Goal: Task Accomplishment & Management: Use online tool/utility

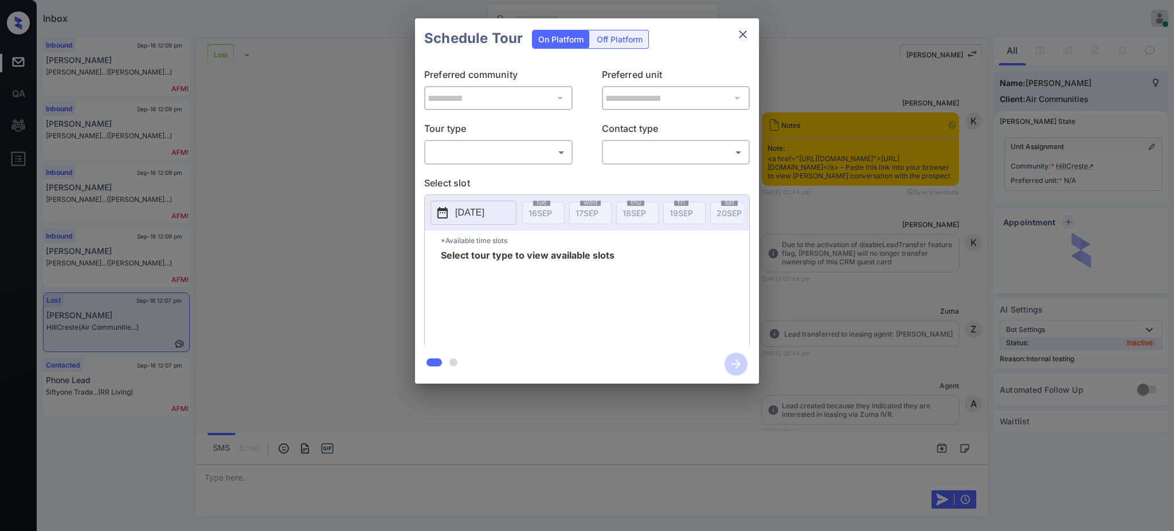
click at [508, 145] on body "Inbox Ajay Kumar Online Set yourself offline Set yourself on break Profile Swit…" at bounding box center [587, 265] width 1174 height 531
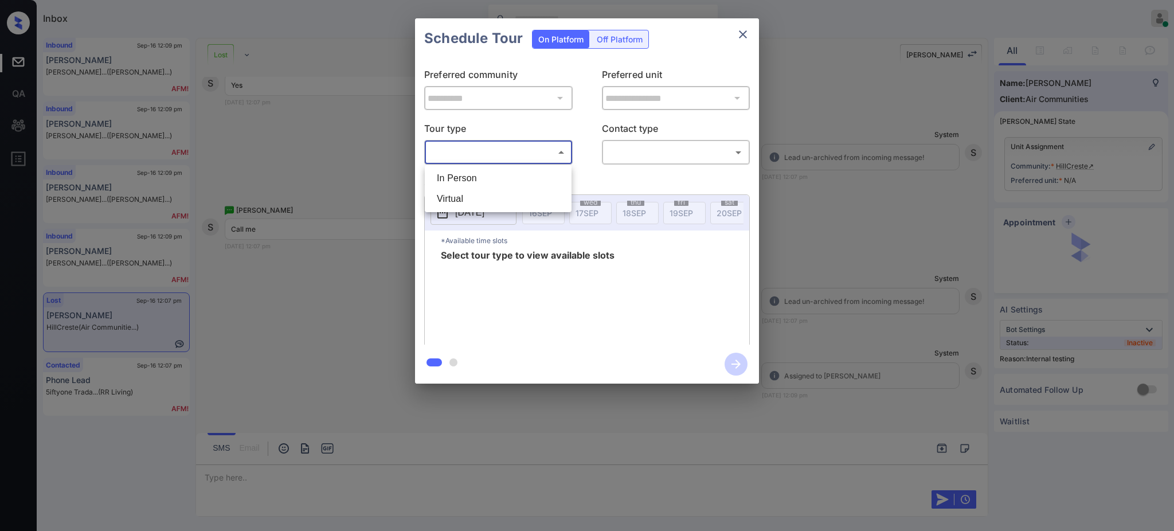
click at [459, 205] on li "Virtual" at bounding box center [498, 199] width 141 height 21
type input "*******"
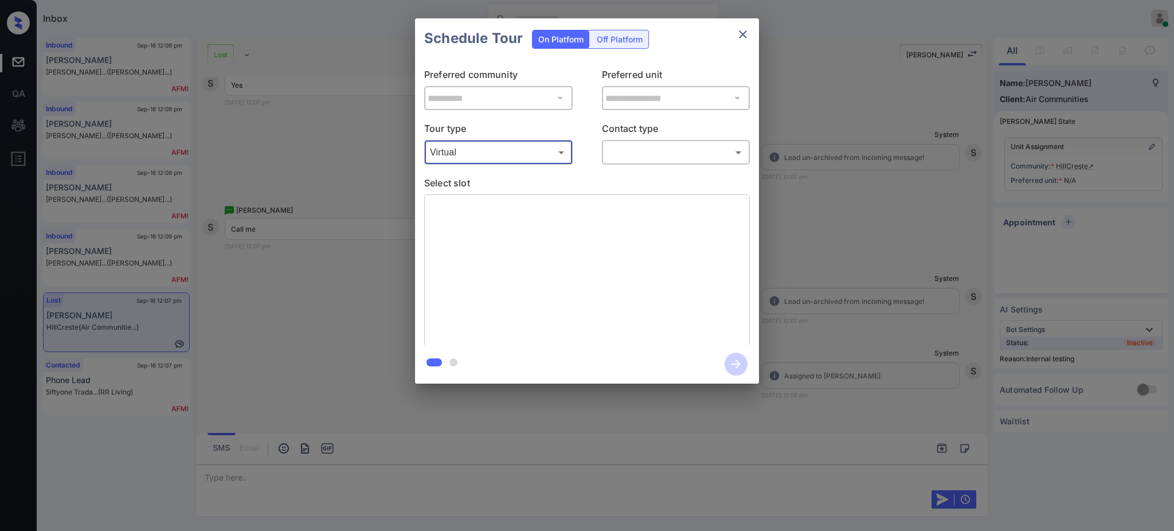
click at [671, 145] on body "Inbox Ajay Kumar Online Set yourself offline Set yourself on break Profile Swit…" at bounding box center [587, 265] width 1174 height 531
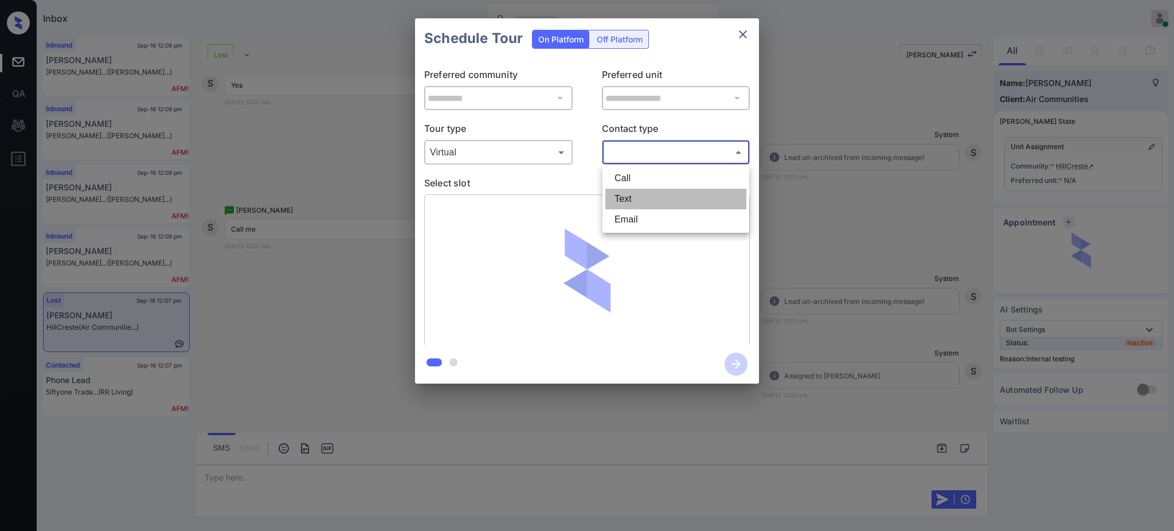
click at [633, 197] on li "Text" at bounding box center [675, 199] width 141 height 21
type input "****"
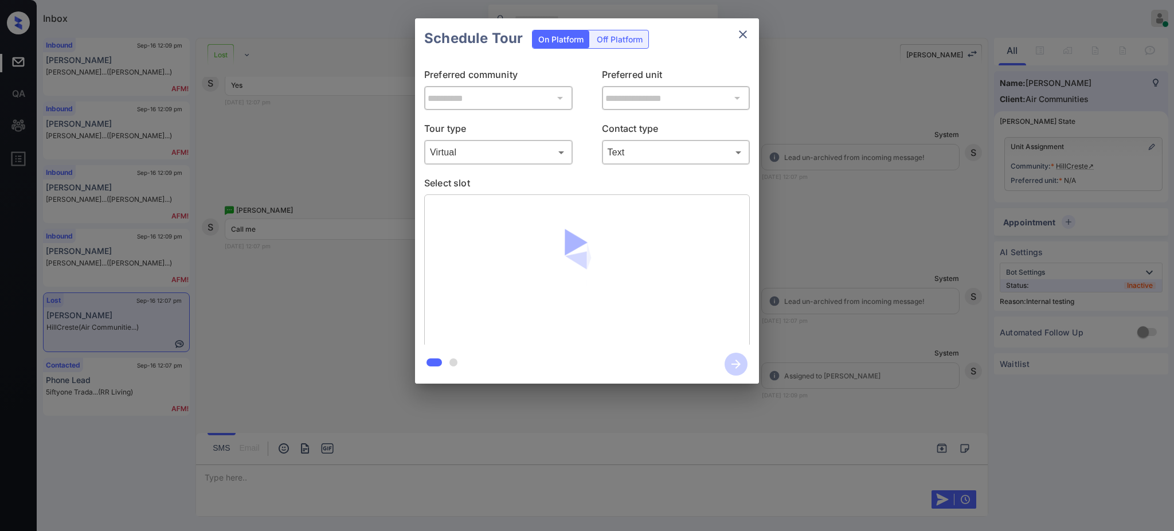
click at [577, 186] on p "Select slot" at bounding box center [587, 185] width 326 height 18
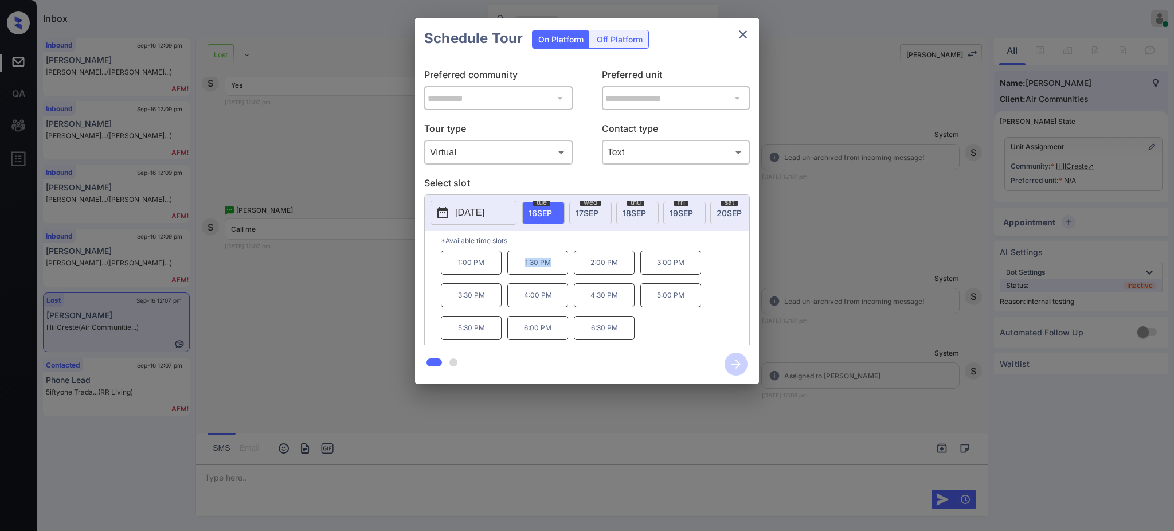
drag, startPoint x: 517, startPoint y: 274, endPoint x: 585, endPoint y: 263, distance: 69.8
click at [565, 275] on p "1:30 PM" at bounding box center [537, 263] width 61 height 24
copy p "1:30 PM"
drag, startPoint x: 581, startPoint y: 274, endPoint x: 628, endPoint y: 270, distance: 46.6
click at [619, 274] on p "2:00 PM" at bounding box center [604, 263] width 61 height 24
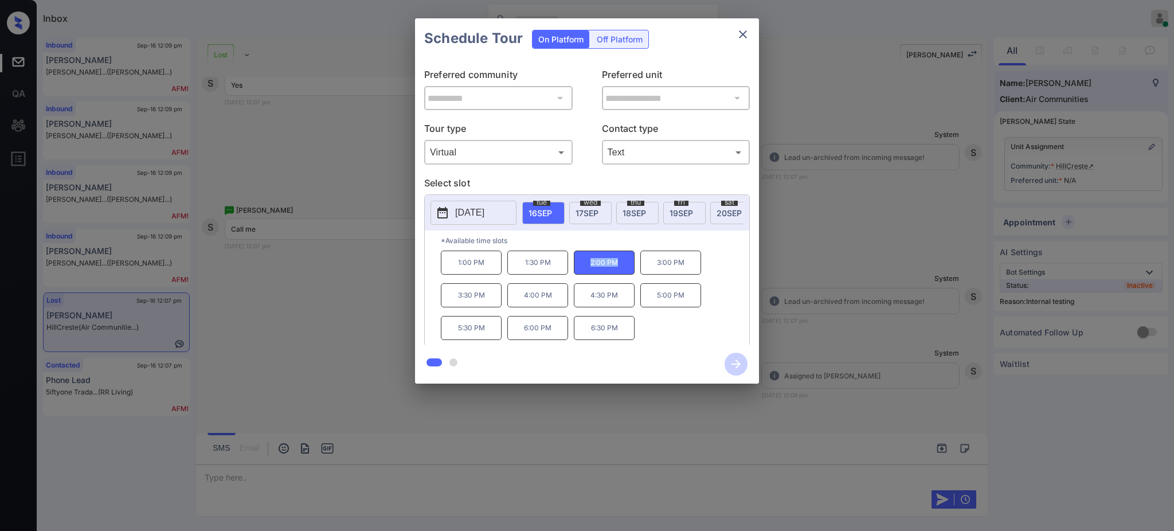
copy p "2:00 PM"
click at [743, 49] on div "Schedule Tour On Platform Off Platform" at bounding box center [587, 38] width 344 height 40
click at [741, 39] on icon "close" at bounding box center [743, 35] width 14 height 14
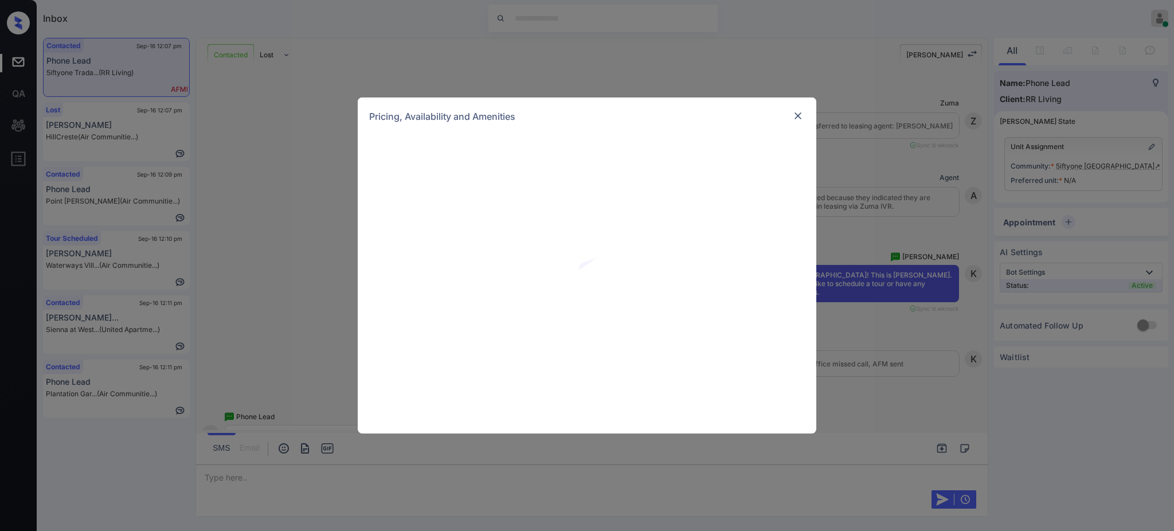
scroll to position [521, 0]
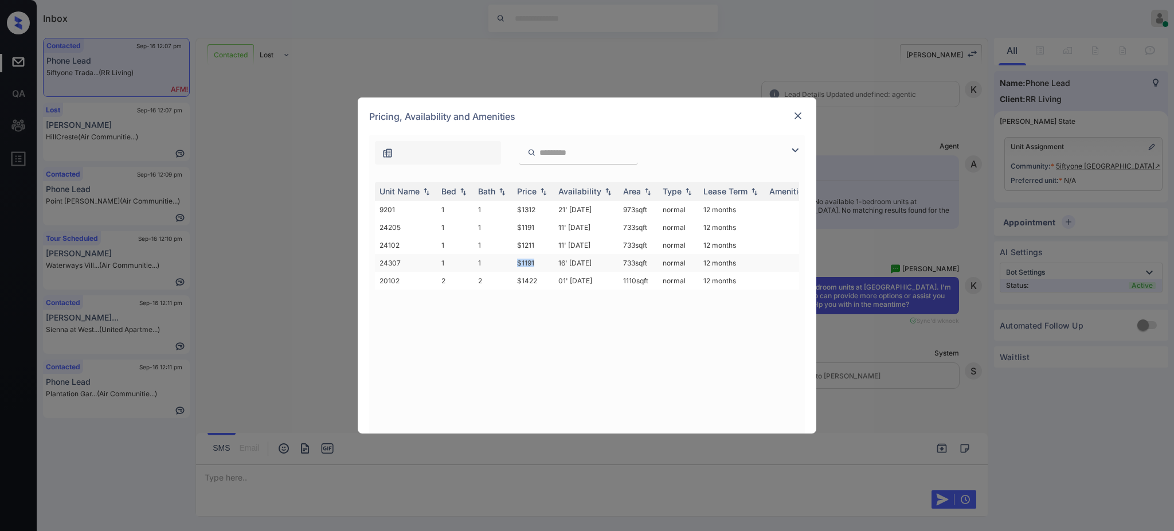
drag, startPoint x: 508, startPoint y: 264, endPoint x: 548, endPoint y: 266, distance: 40.2
click at [542, 265] on tr "24307 1 1 $1191 16' Oct 25 733 sqft normal 12 months" at bounding box center [674, 263] width 599 height 18
copy tr "$1191"
click at [800, 116] on img at bounding box center [797, 115] width 11 height 11
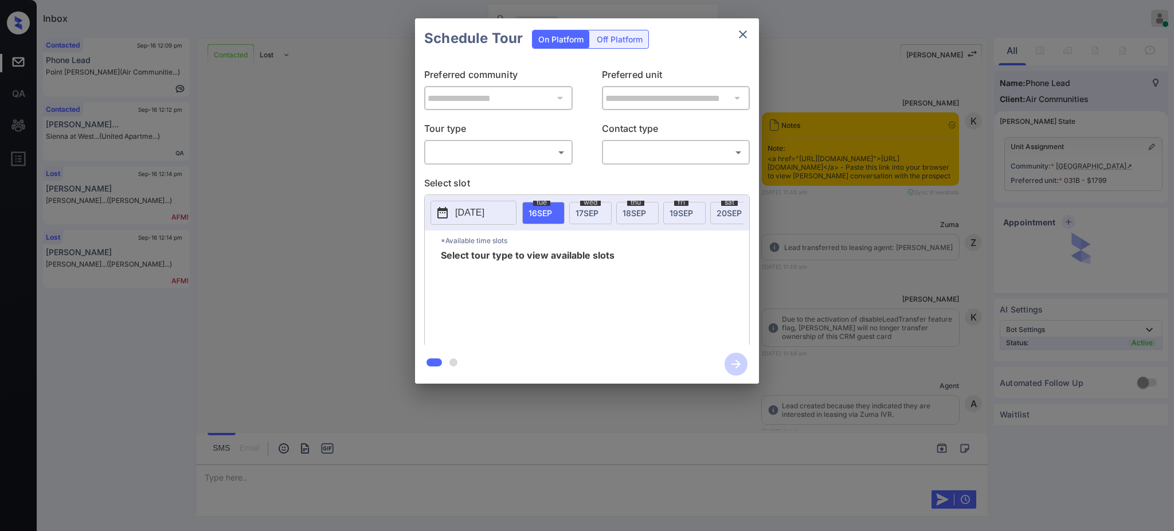
scroll to position [3370, 0]
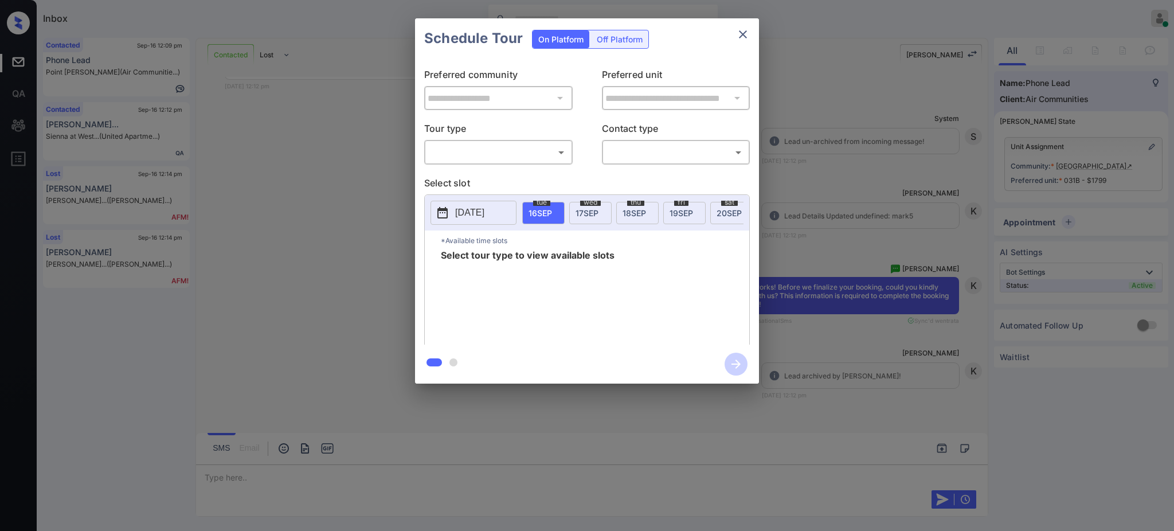
click at [916, 208] on div "**********" at bounding box center [587, 201] width 1174 height 402
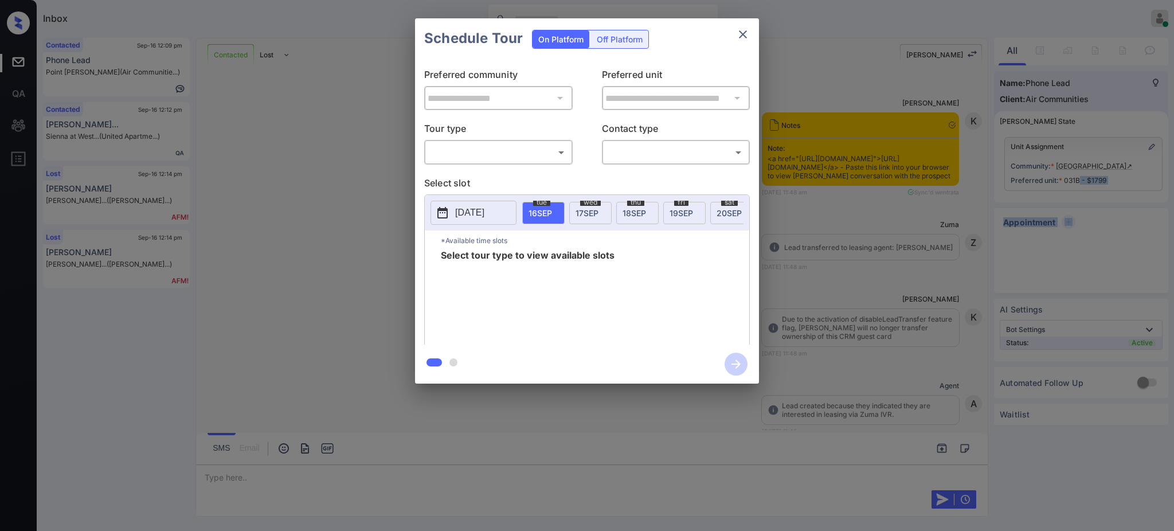
scroll to position [3064, 0]
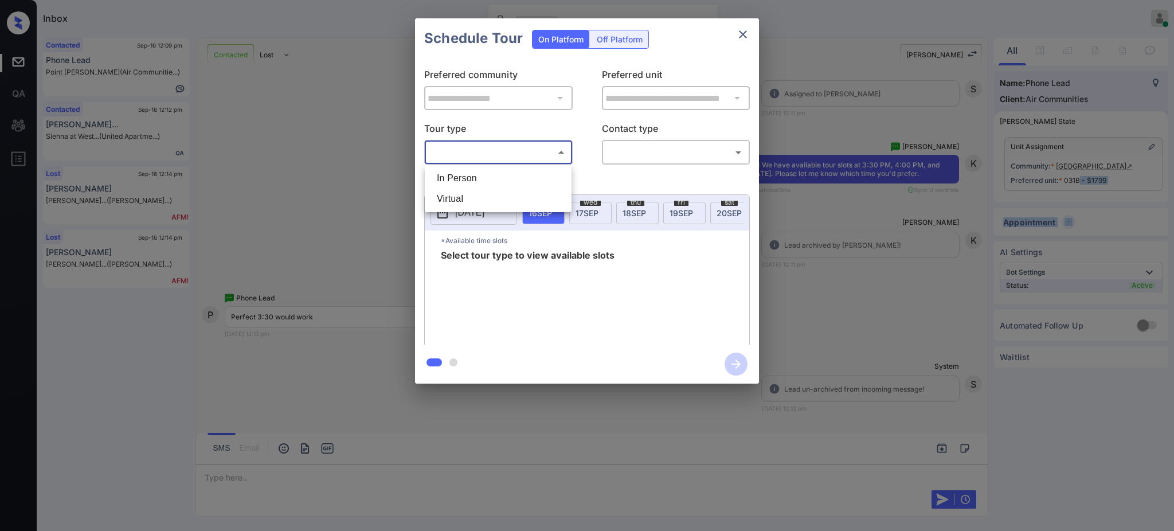
click at [480, 149] on body "Inbox Ajay Kumar Online Set yourself offline Set yourself on break Profile Swit…" at bounding box center [587, 265] width 1174 height 531
drag, startPoint x: 477, startPoint y: 170, endPoint x: 658, endPoint y: 162, distance: 180.8
click at [477, 171] on li "In Person" at bounding box center [498, 178] width 141 height 21
type input "********"
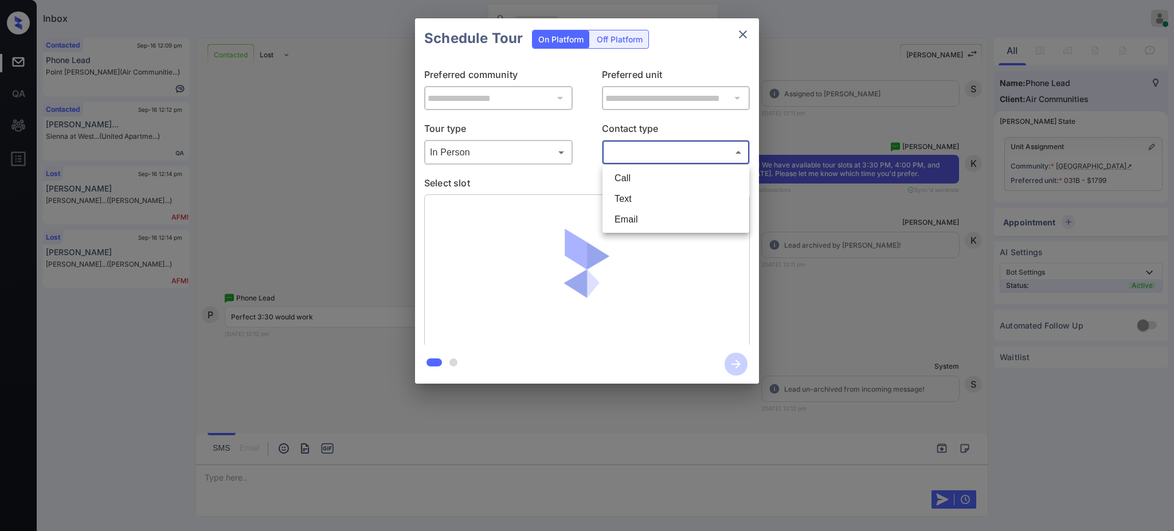
click at [641, 161] on body "Inbox Ajay Kumar Online Set yourself offline Set yourself on break Profile Swit…" at bounding box center [587, 265] width 1174 height 531
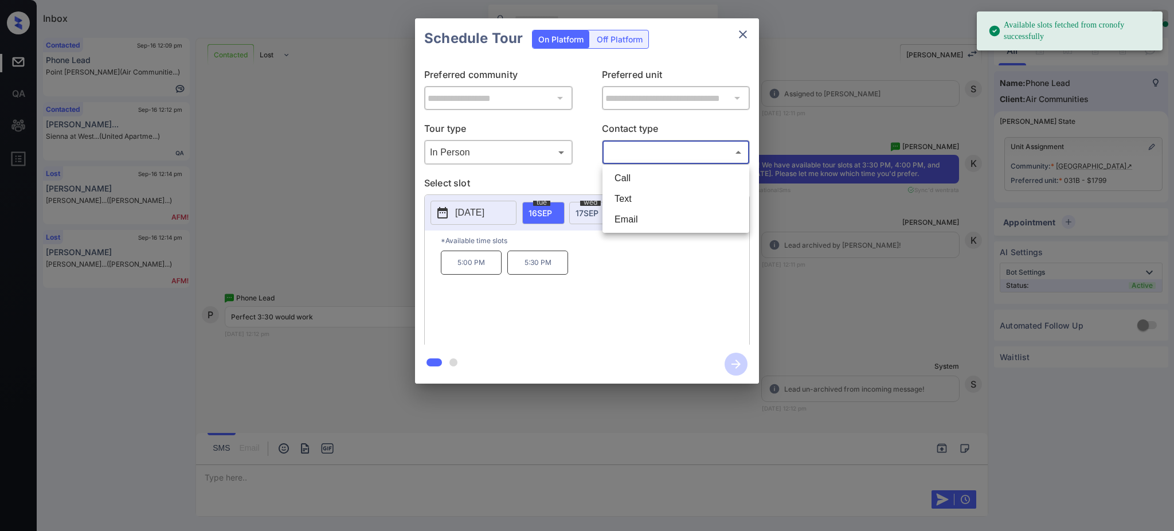
click at [637, 191] on li "Text" at bounding box center [675, 199] width 141 height 21
type input "****"
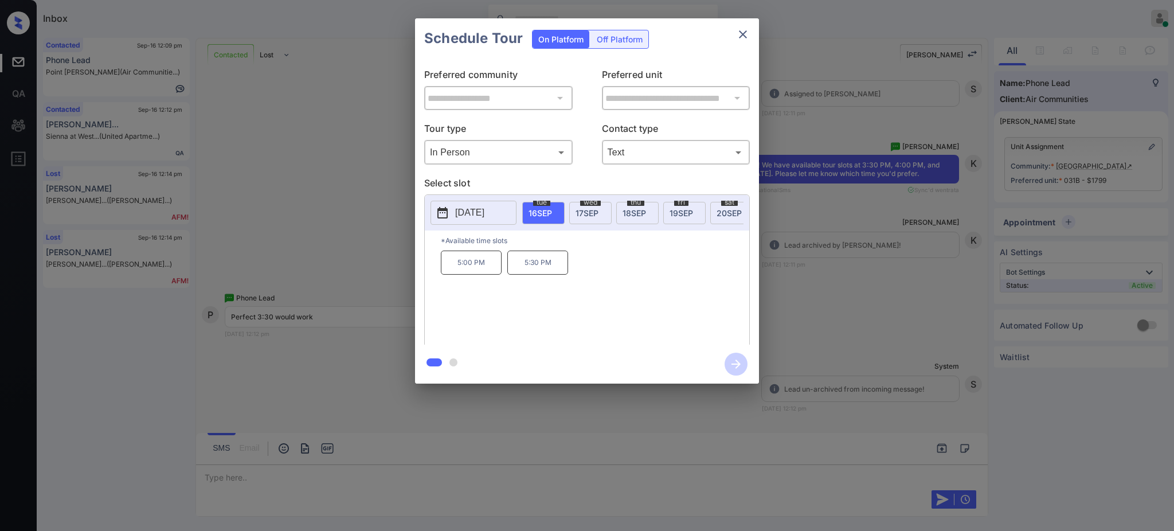
click at [726, 208] on span "20 SEP" at bounding box center [729, 213] width 25 height 10
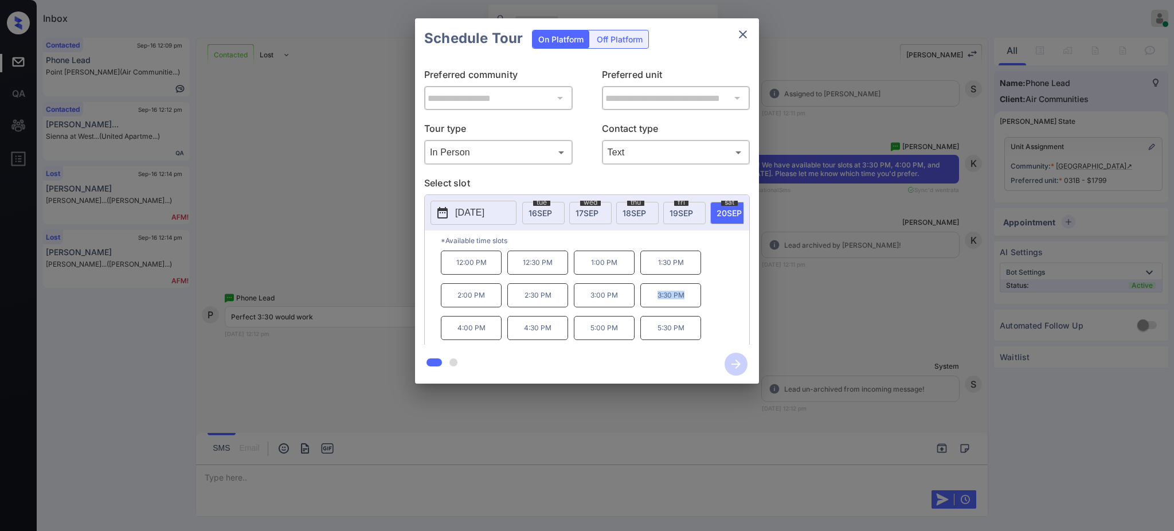
drag, startPoint x: 646, startPoint y: 307, endPoint x: 686, endPoint y: 306, distance: 40.1
click at [686, 306] on p "3:30 PM" at bounding box center [670, 295] width 61 height 24
copy p "3:30 PM"
click at [744, 44] on button "close" at bounding box center [743, 34] width 23 height 23
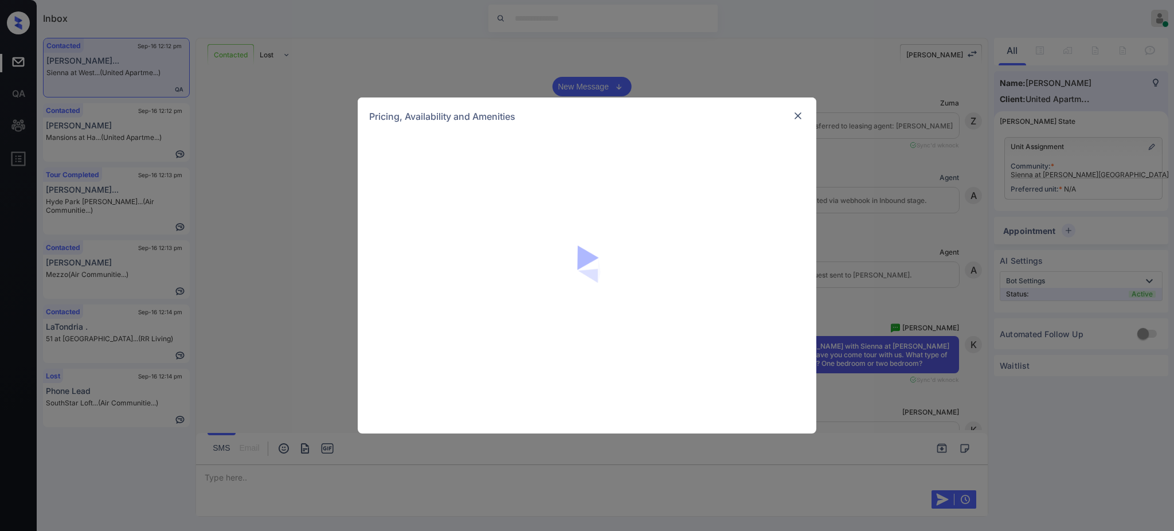
scroll to position [2434, 0]
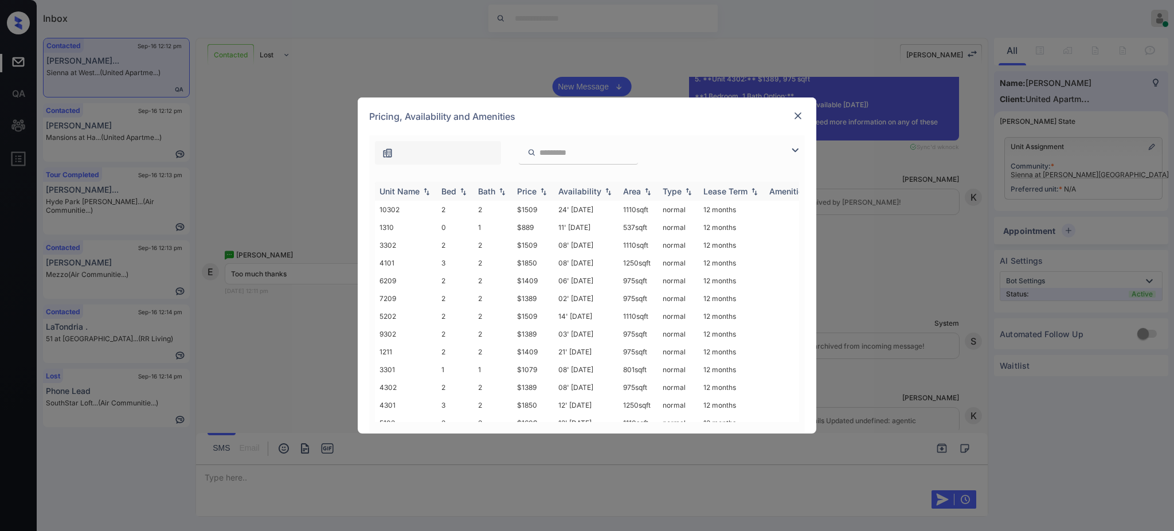
click at [458, 196] on div "Bed" at bounding box center [456, 191] width 28 height 10
drag, startPoint x: 511, startPoint y: 368, endPoint x: 553, endPoint y: 365, distance: 41.4
click at [542, 369] on tr "9204 1 1 $1079 20' [DATE] 801 sqft normal 12 months" at bounding box center [674, 378] width 599 height 18
copy tr "$1079"
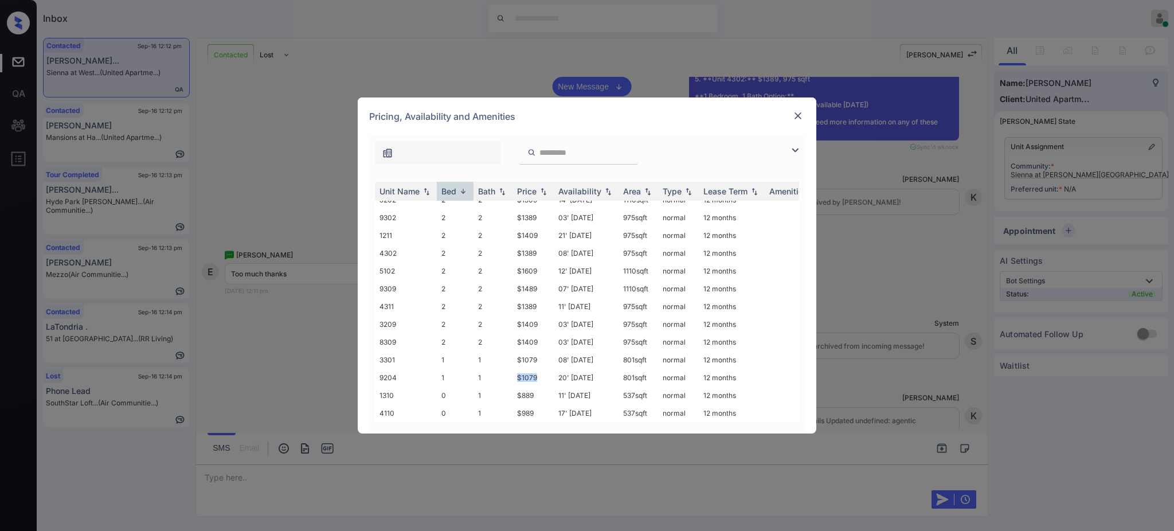
click at [799, 119] on img at bounding box center [797, 115] width 11 height 11
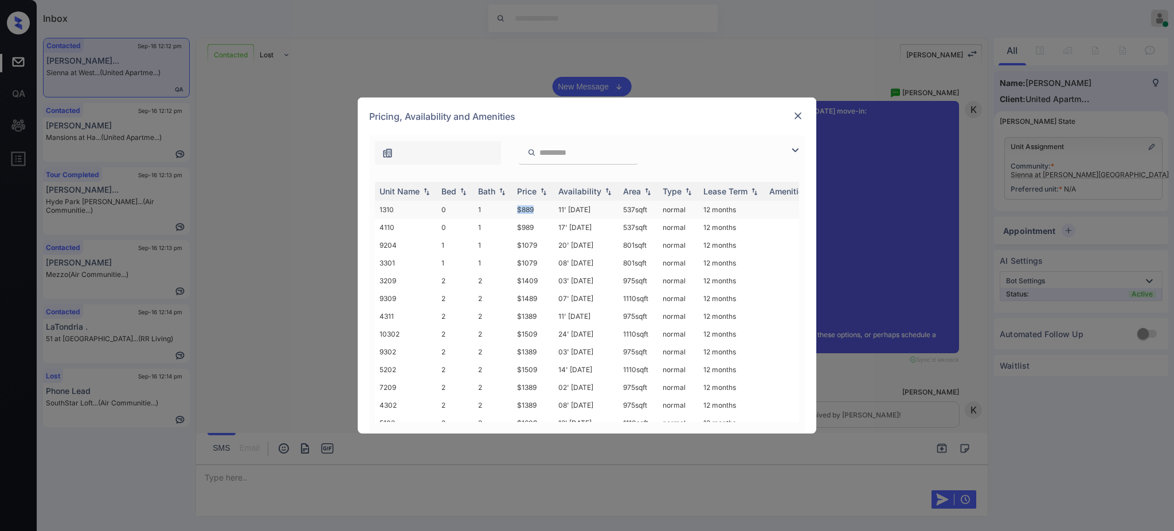
drag, startPoint x: 511, startPoint y: 211, endPoint x: 561, endPoint y: 215, distance: 50.0
click at [542, 212] on tr "1310 0 1 $889 11' Sep 25 537 sqft normal 12 months" at bounding box center [674, 210] width 599 height 18
copy tr "$889"
click at [795, 116] on img at bounding box center [797, 115] width 11 height 11
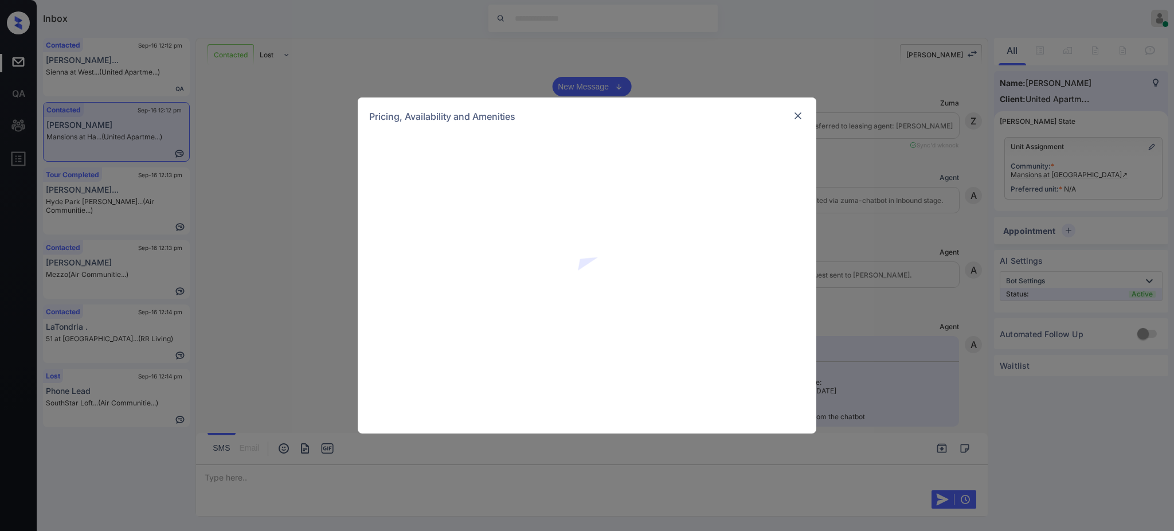
scroll to position [398, 0]
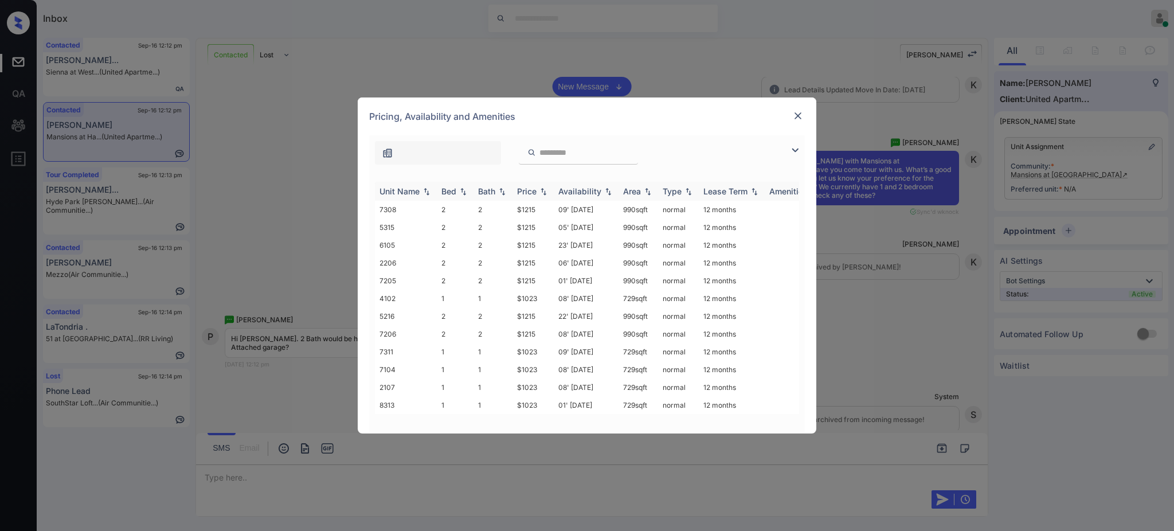
click at [454, 194] on div "Bed" at bounding box center [449, 191] width 15 height 10
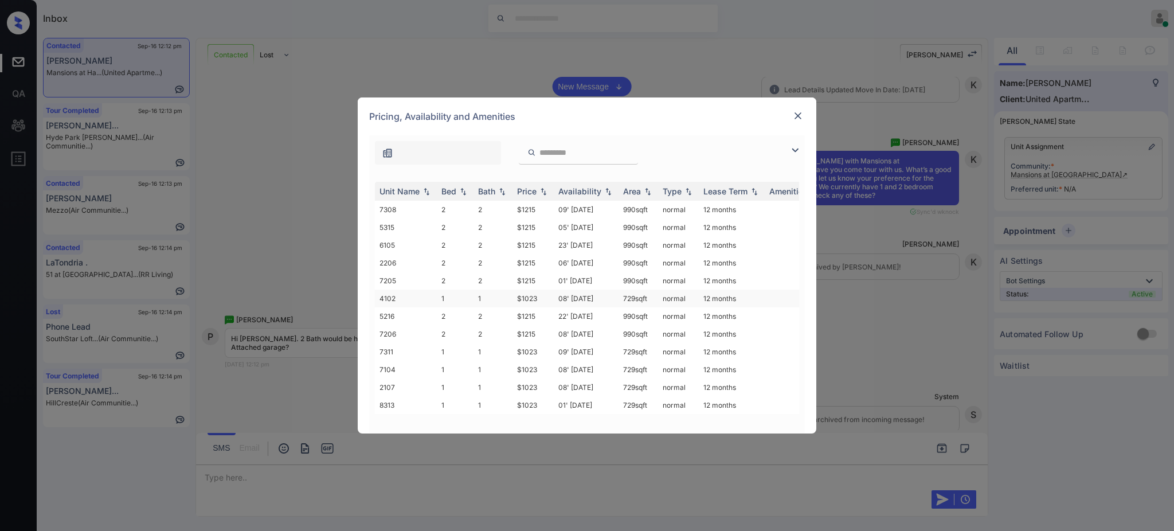
scroll to position [0, 0]
click at [445, 193] on div "Bed" at bounding box center [449, 191] width 15 height 10
drag, startPoint x: 529, startPoint y: 302, endPoint x: 537, endPoint y: 302, distance: 7.5
click at [537, 302] on tr "5216 2 2 $1215 22' Jul 25 990 sqft normal 12 months" at bounding box center [674, 299] width 599 height 18
copy tr "$1215"
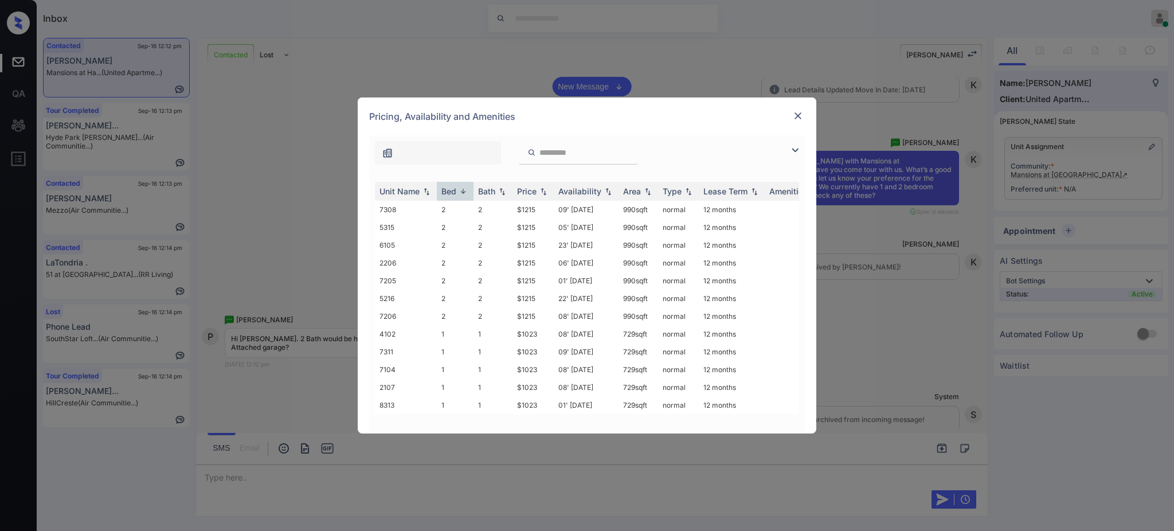
click at [791, 119] on div at bounding box center [798, 116] width 14 height 14
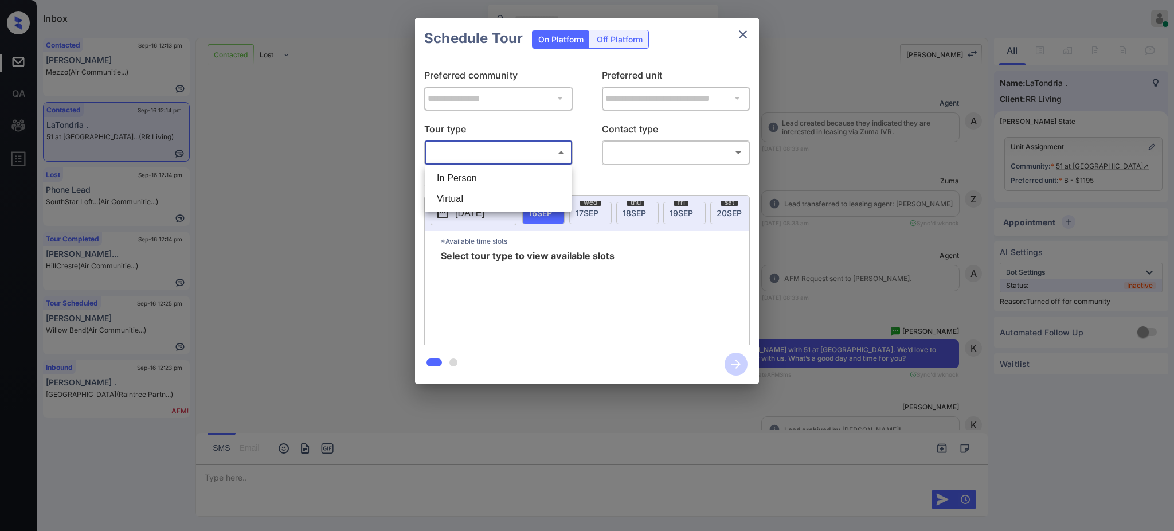
scroll to position [2595, 0]
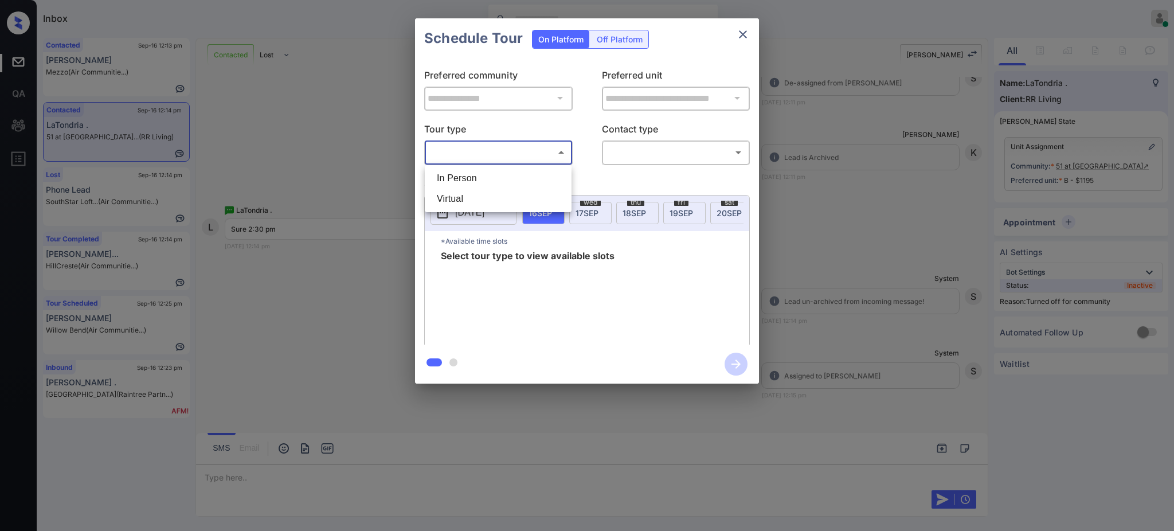
click at [474, 195] on li "Virtual" at bounding box center [498, 199] width 141 height 21
type input "*******"
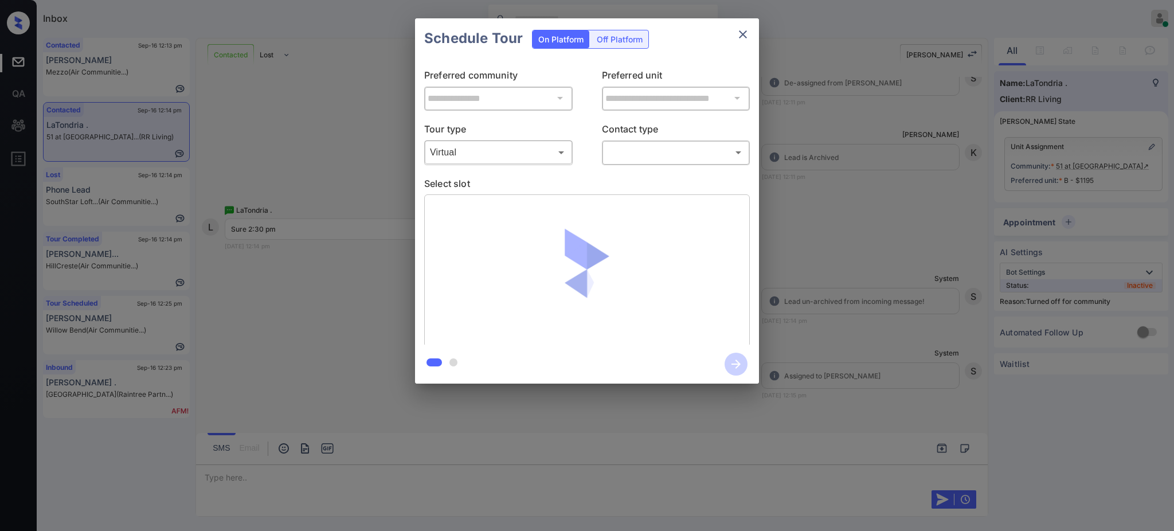
click at [622, 140] on div "​ ​" at bounding box center [676, 152] width 149 height 25
click at [626, 159] on body "Inbox Ajay Kumar Online Set yourself offline Set yourself on break Profile Swit…" at bounding box center [587, 265] width 1174 height 531
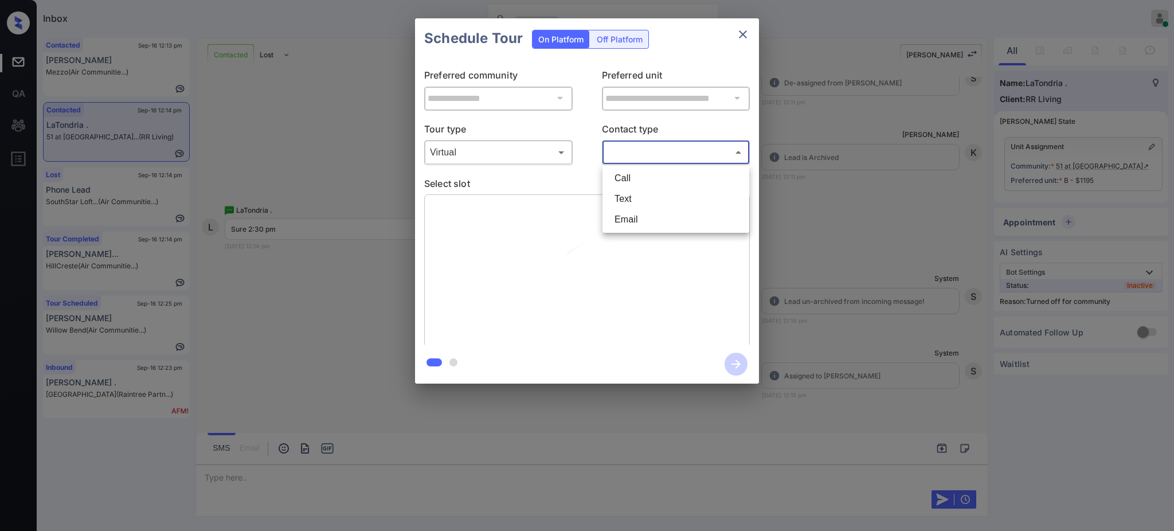
click at [626, 190] on li "Text" at bounding box center [675, 199] width 141 height 21
type input "****"
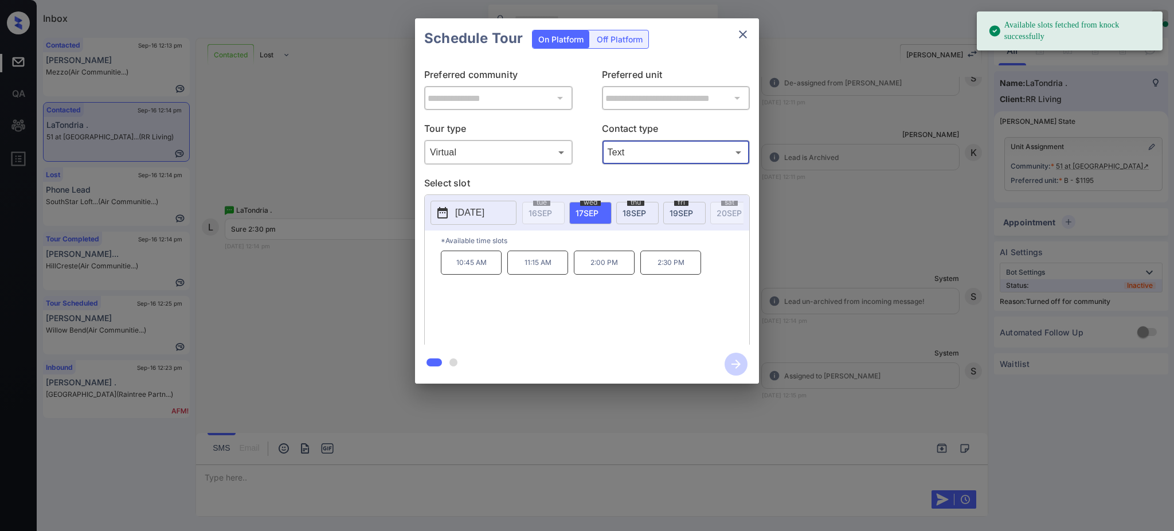
click at [593, 212] on span "[DATE]" at bounding box center [587, 213] width 23 height 10
drag, startPoint x: 657, startPoint y: 263, endPoint x: 658, endPoint y: 269, distance: 5.8
click at [658, 264] on p "2:30 PM" at bounding box center [670, 263] width 61 height 24
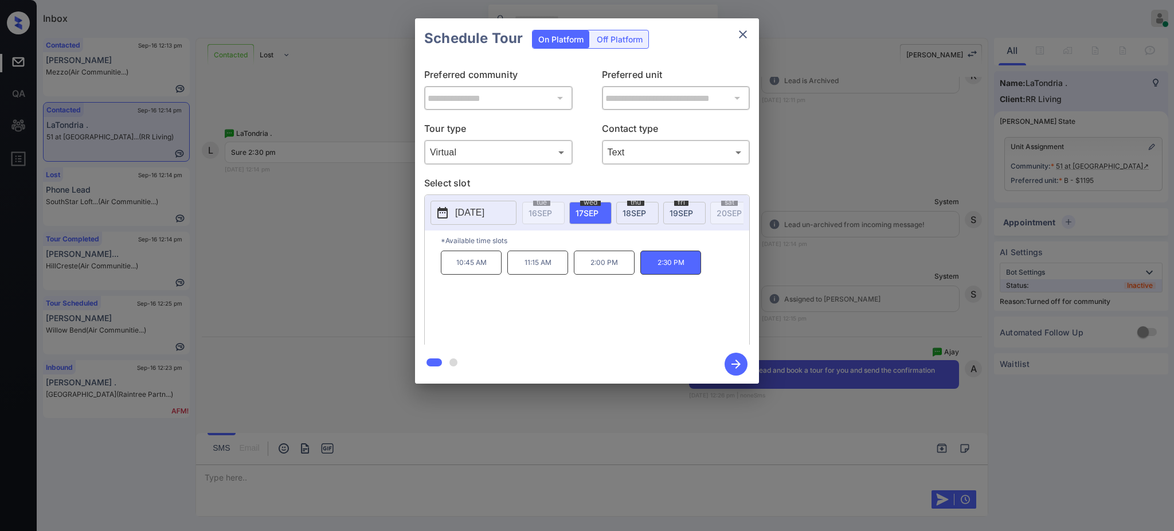
scroll to position [2672, 0]
click at [736, 368] on icon "button" at bounding box center [736, 364] width 23 height 23
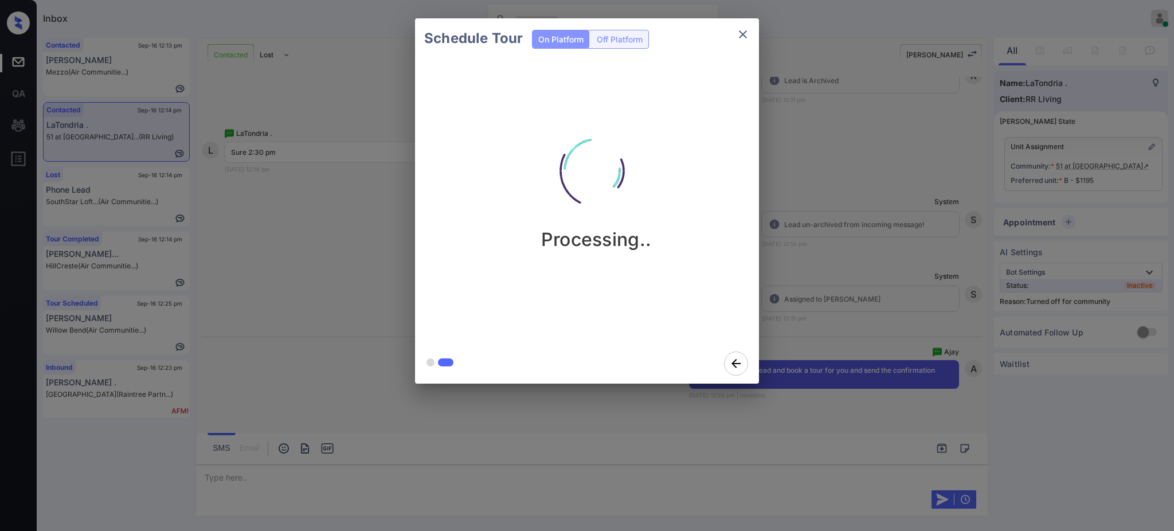
click at [881, 287] on div "Schedule Tour On Platform Off Platform Processing.." at bounding box center [587, 201] width 1174 height 402
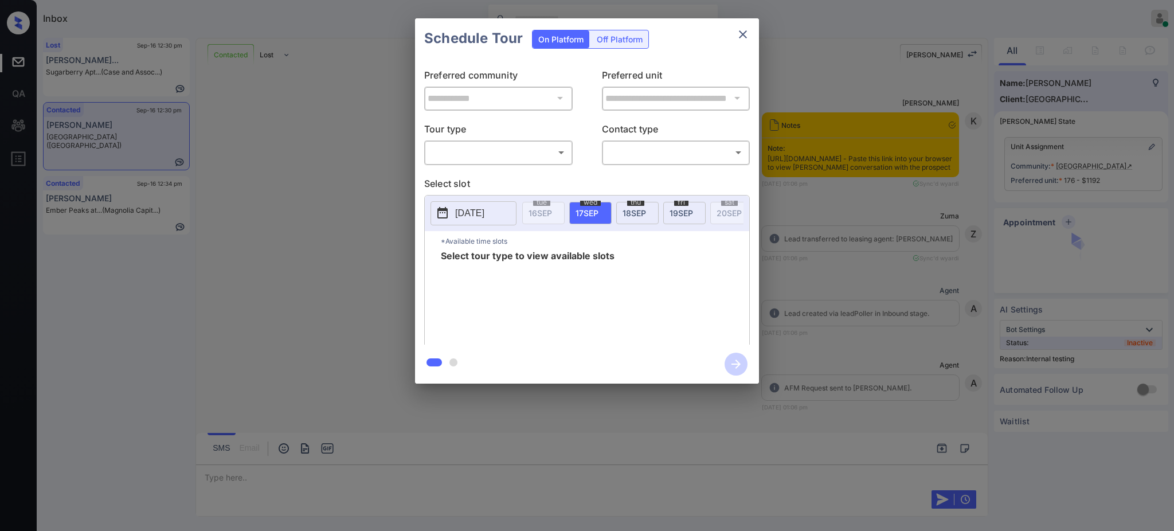
click at [469, 150] on body "Inbox Ajay Kumar Online Set yourself offline Set yourself on break Profile Swit…" at bounding box center [587, 265] width 1174 height 531
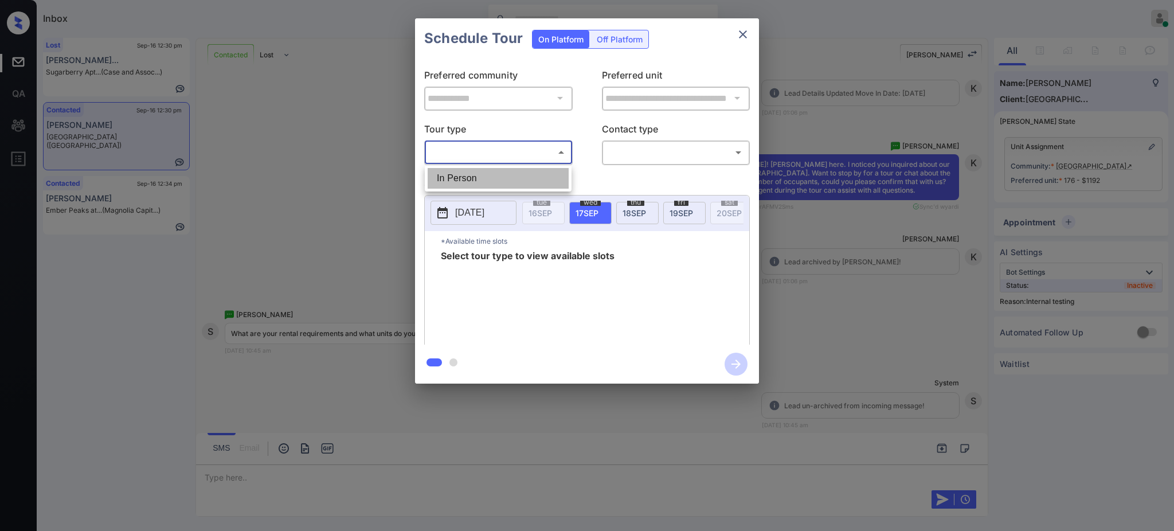
click at [469, 178] on li "In Person" at bounding box center [498, 178] width 141 height 21
type input "********"
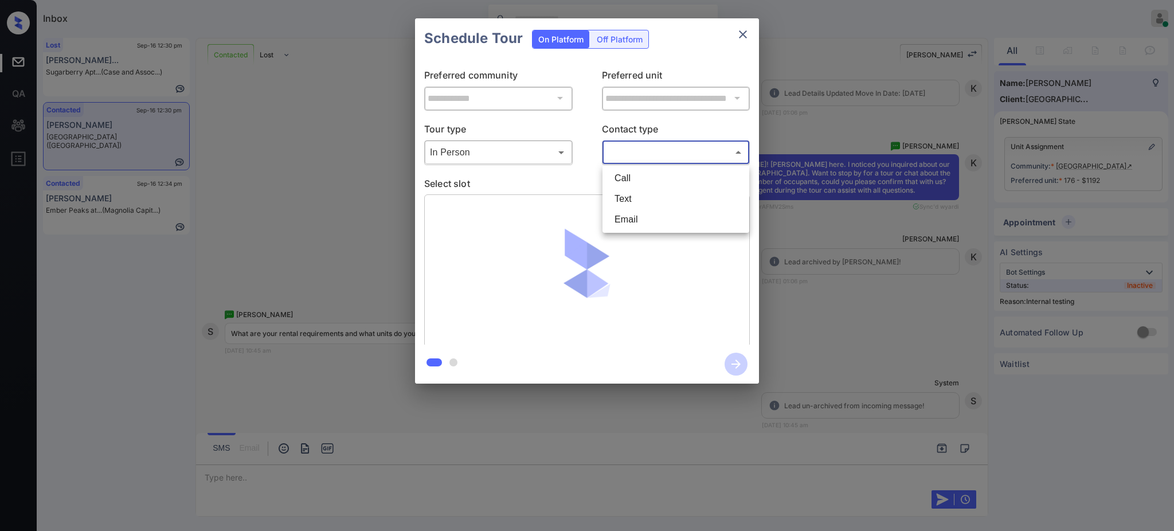
click at [611, 149] on body "Inbox Ajay Kumar Online Set yourself offline Set yourself on break Profile Swit…" at bounding box center [587, 265] width 1174 height 531
click at [631, 202] on li "Text" at bounding box center [675, 199] width 141 height 21
type input "****"
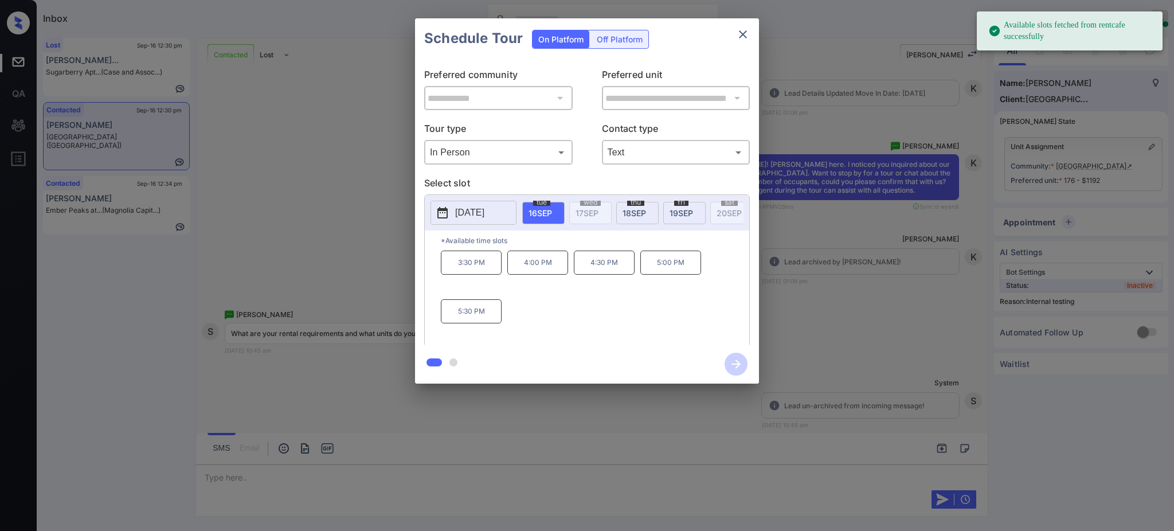
click at [485, 208] on p "[DATE]" at bounding box center [469, 213] width 29 height 14
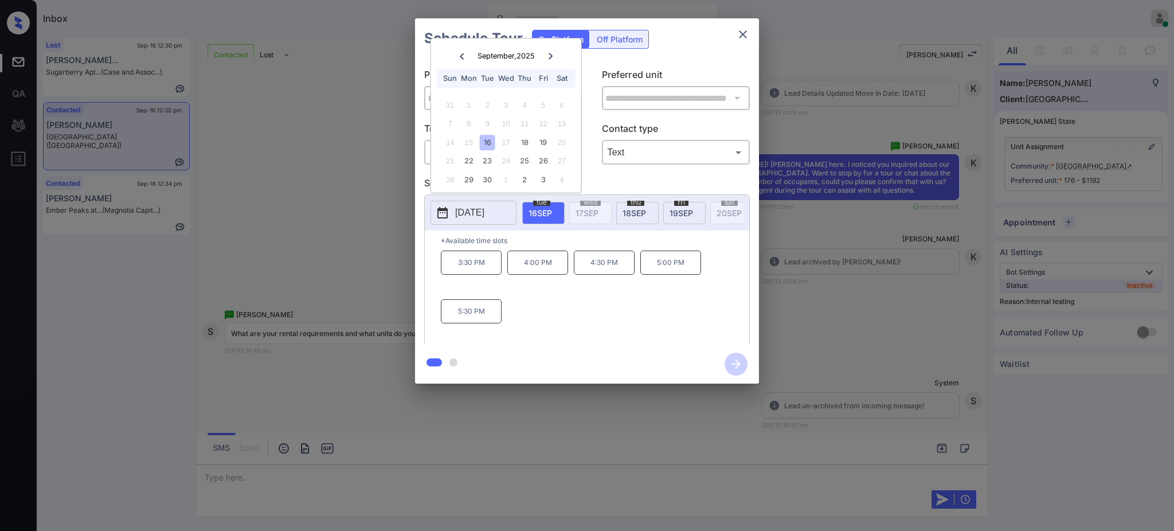
click at [256, 466] on div at bounding box center [587, 265] width 1174 height 531
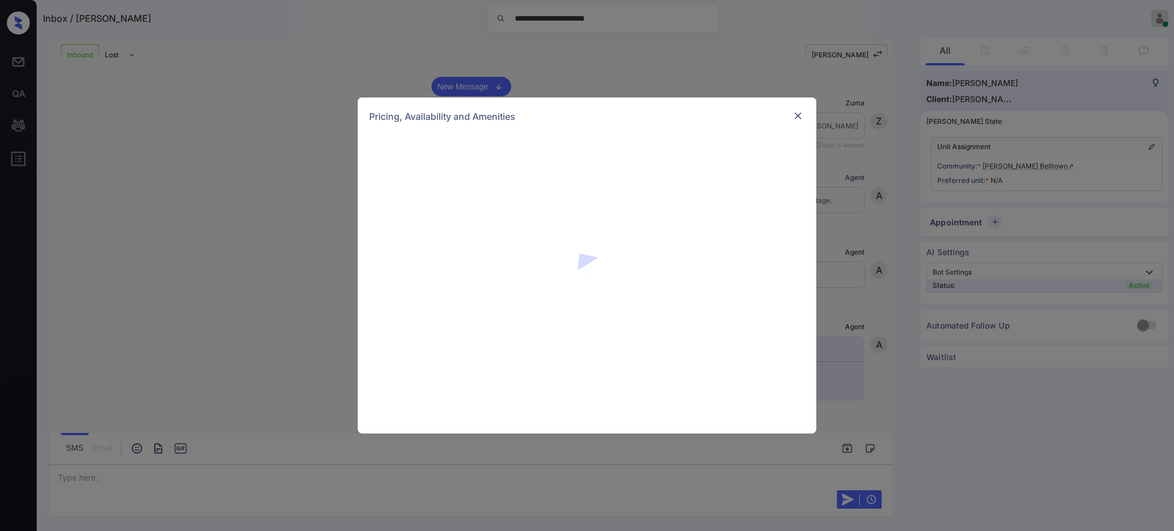
scroll to position [207, 0]
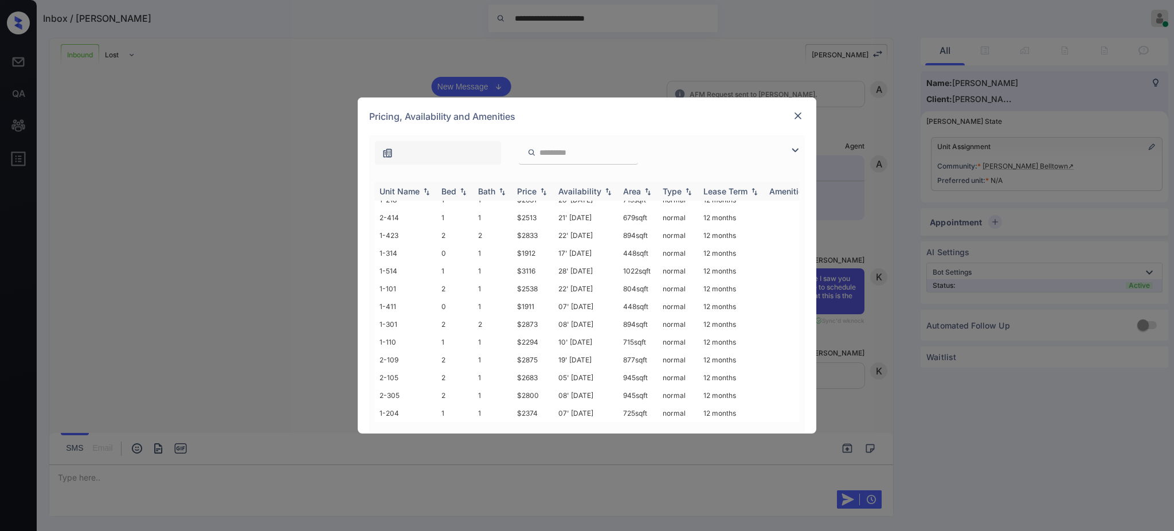
click at [450, 189] on div "Bed" at bounding box center [449, 191] width 15 height 10
click at [525, 209] on td "$2685" at bounding box center [533, 210] width 41 height 18
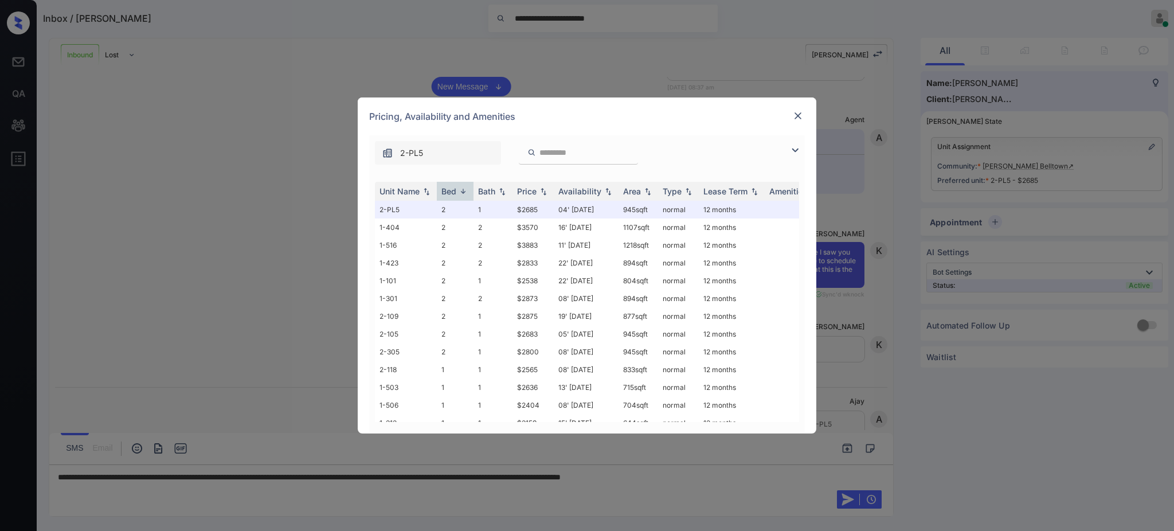
click at [801, 124] on div at bounding box center [798, 116] width 14 height 15
click at [795, 116] on img at bounding box center [797, 115] width 11 height 11
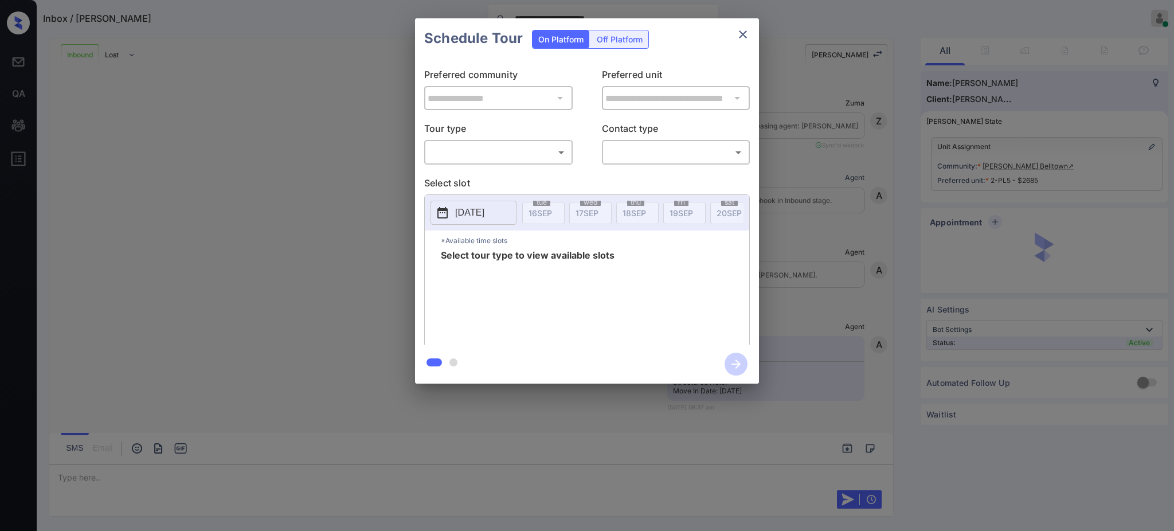
click at [454, 151] on body "**********" at bounding box center [587, 265] width 1174 height 531
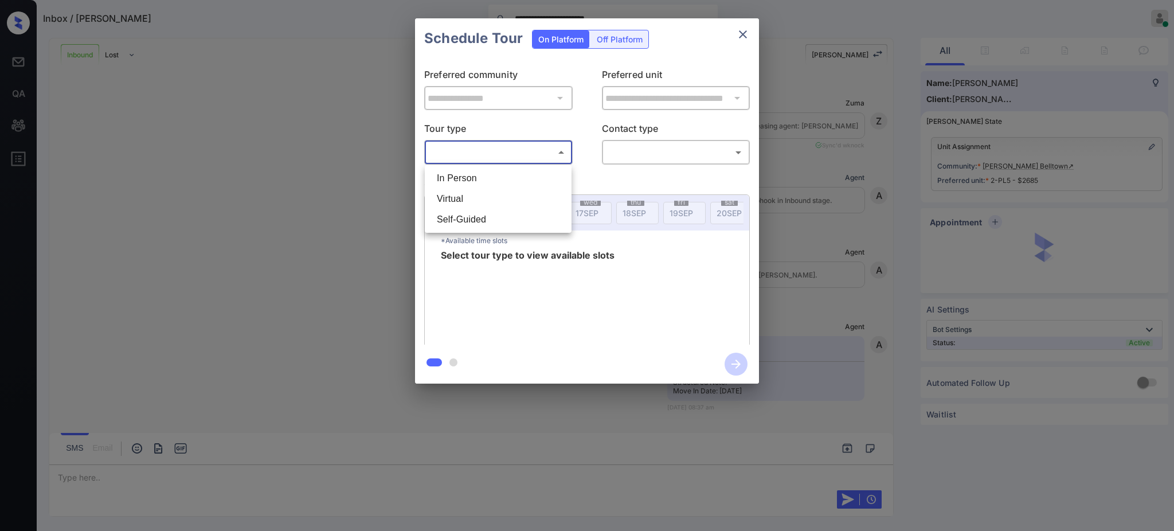
scroll to position [283, 0]
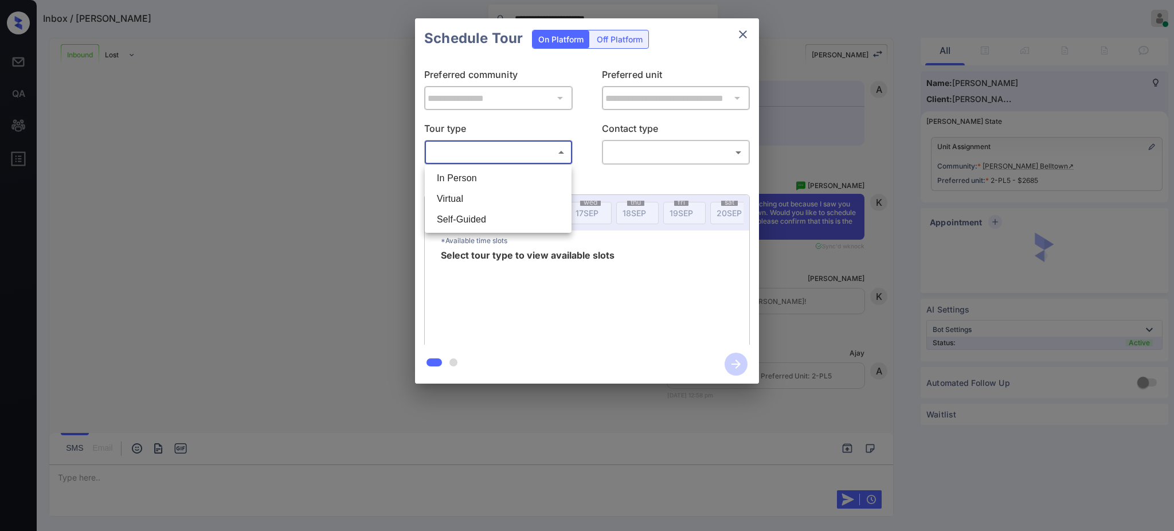
click at [464, 196] on li "Virtual" at bounding box center [498, 199] width 141 height 21
type input "*******"
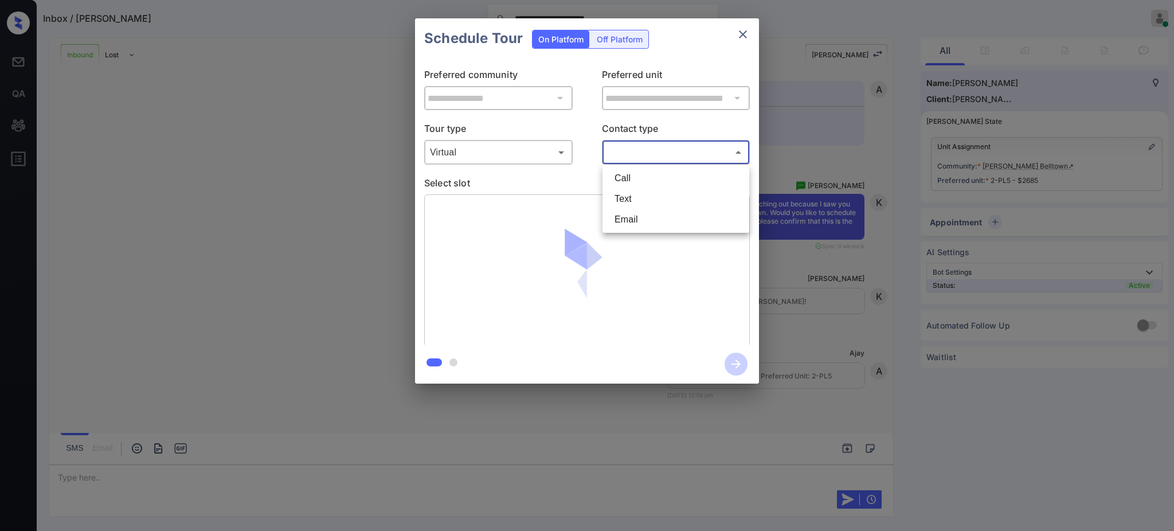
click at [642, 147] on body "**********" at bounding box center [587, 265] width 1174 height 531
click at [633, 196] on li "Text" at bounding box center [675, 199] width 141 height 21
type input "****"
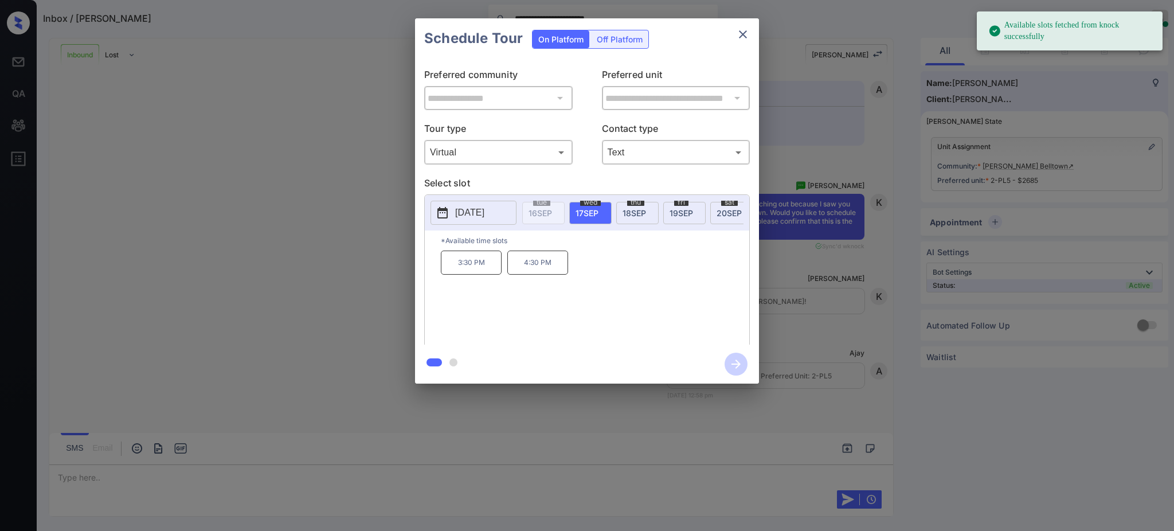
click at [454, 211] on button "[DATE]" at bounding box center [474, 213] width 86 height 24
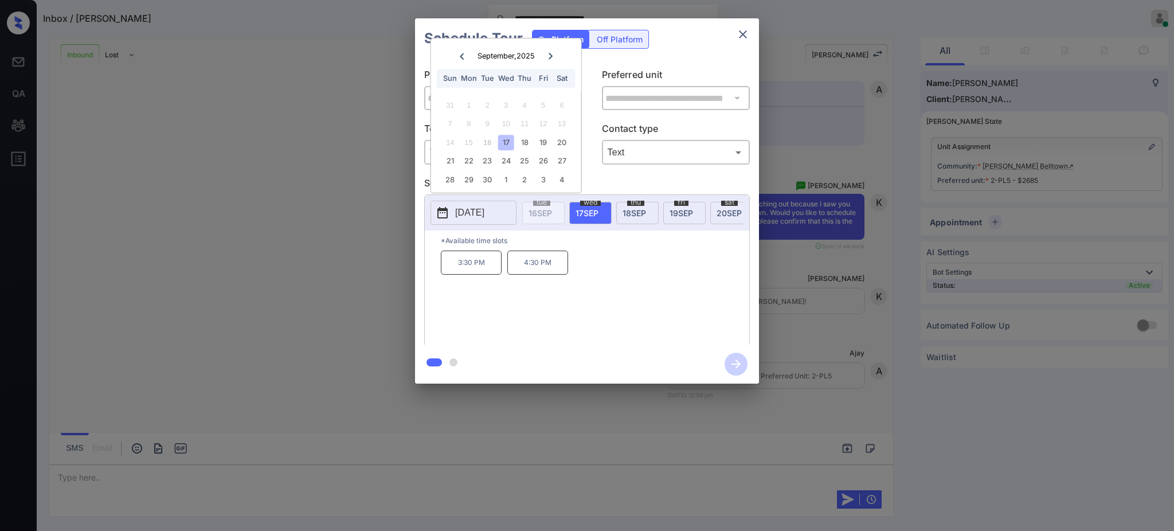
click at [835, 247] on div "**********" at bounding box center [587, 201] width 1174 height 402
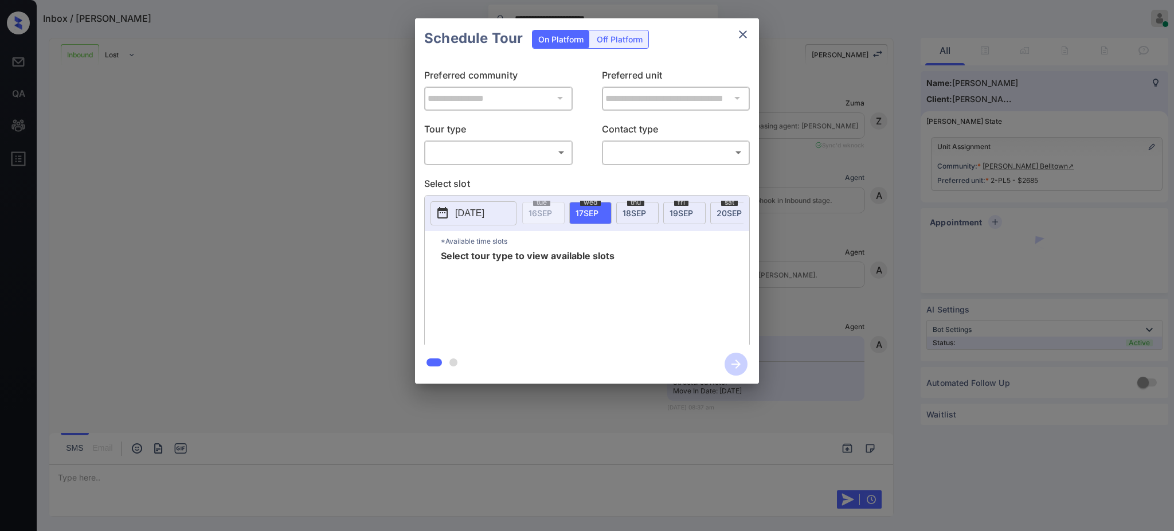
click at [515, 148] on body "**********" at bounding box center [587, 265] width 1174 height 531
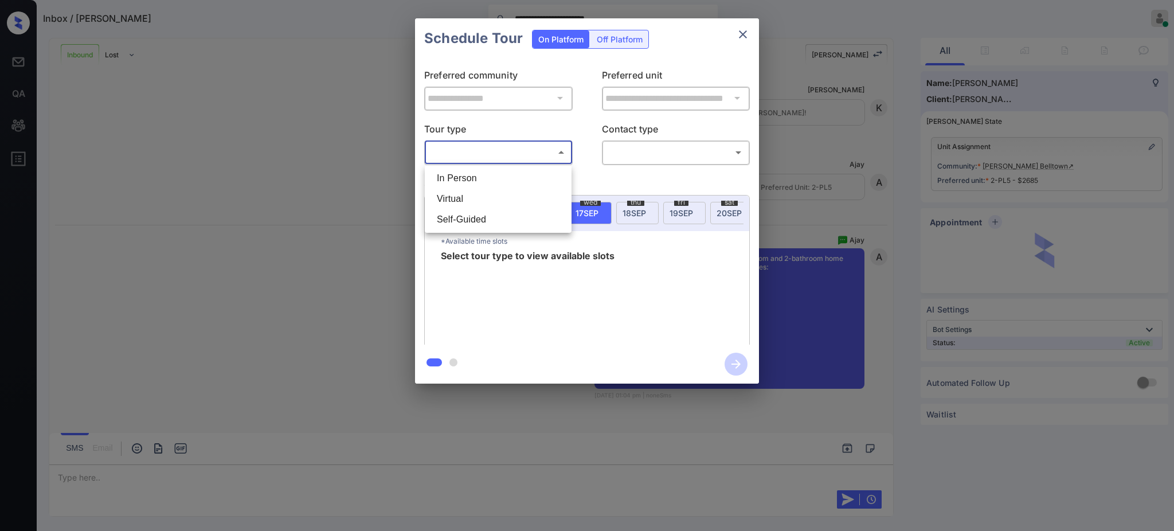
click at [471, 172] on li "In Person" at bounding box center [498, 178] width 141 height 21
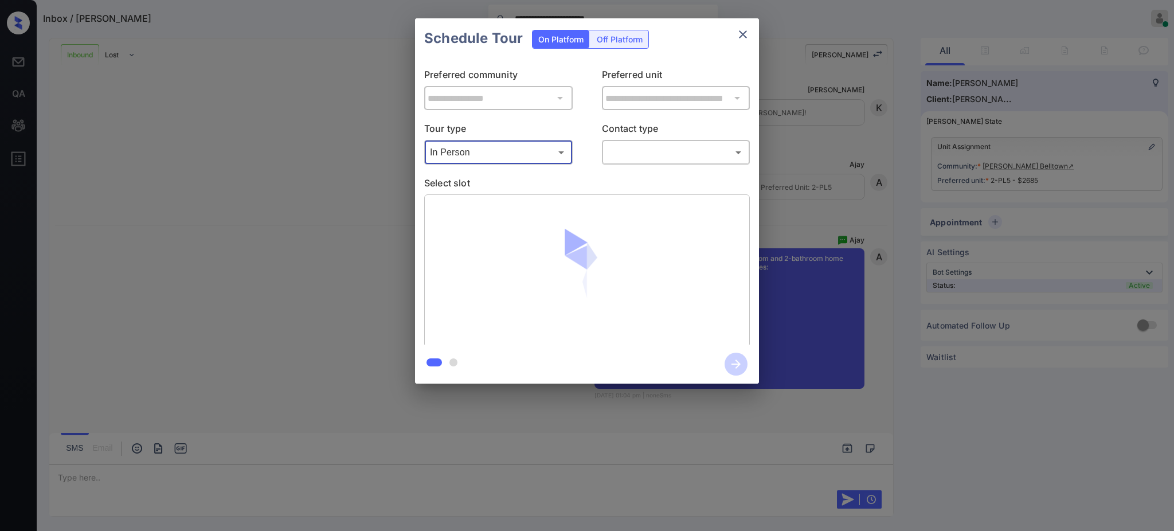
click at [533, 155] on body "**********" at bounding box center [587, 265] width 1174 height 531
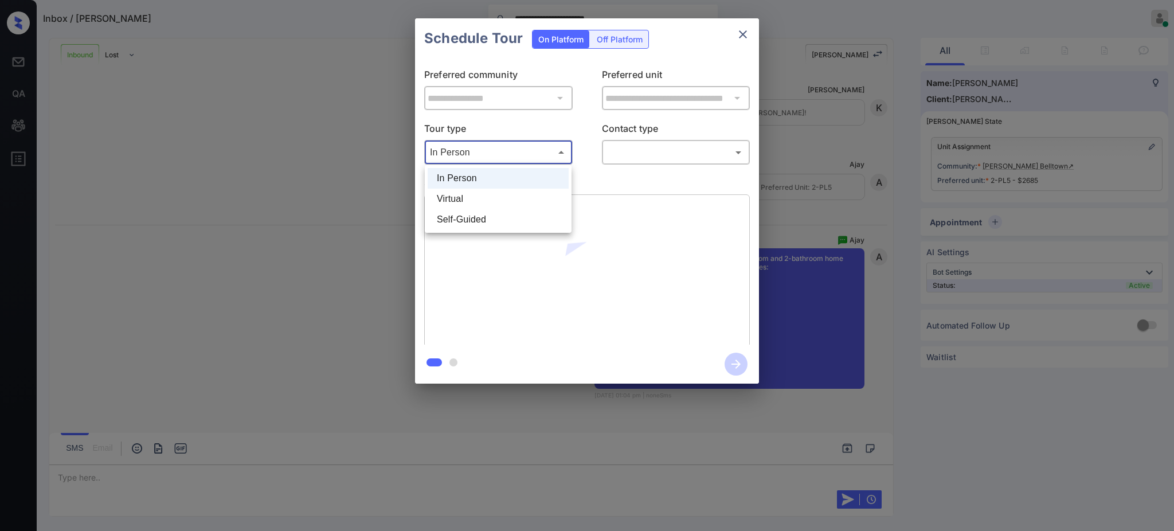
drag, startPoint x: 459, startPoint y: 201, endPoint x: 488, endPoint y: 197, distance: 28.9
click at [459, 201] on li "Virtual" at bounding box center [498, 199] width 141 height 21
type input "*******"
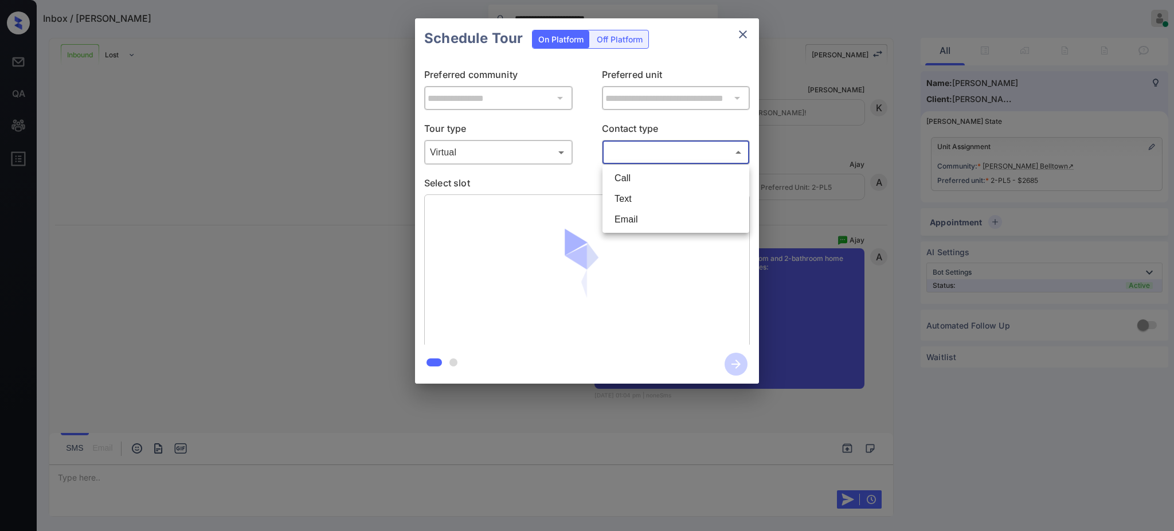
click at [640, 156] on body "**********" at bounding box center [587, 265] width 1174 height 531
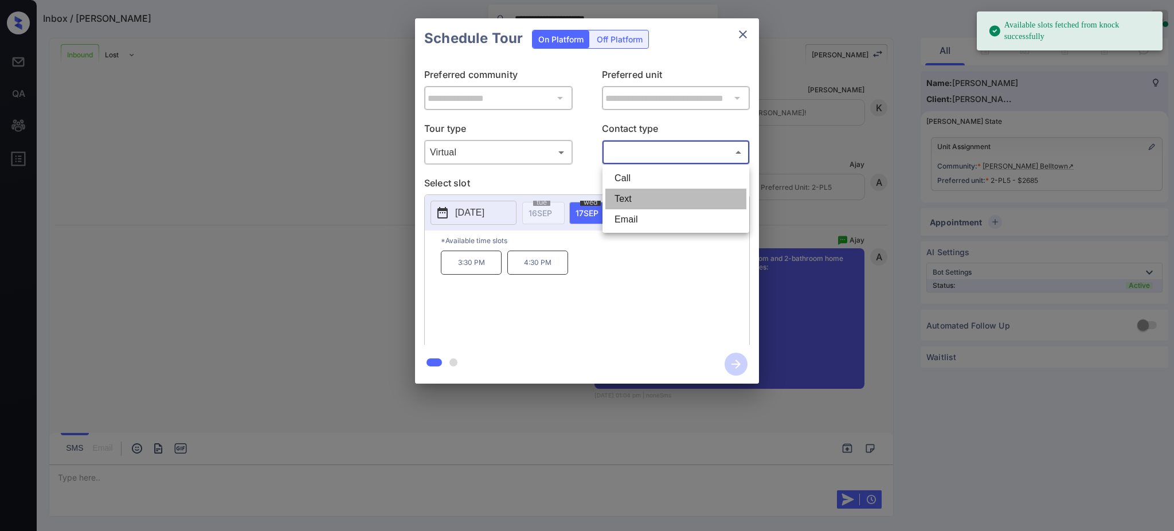
click at [629, 195] on li "Text" at bounding box center [675, 199] width 141 height 21
type input "****"
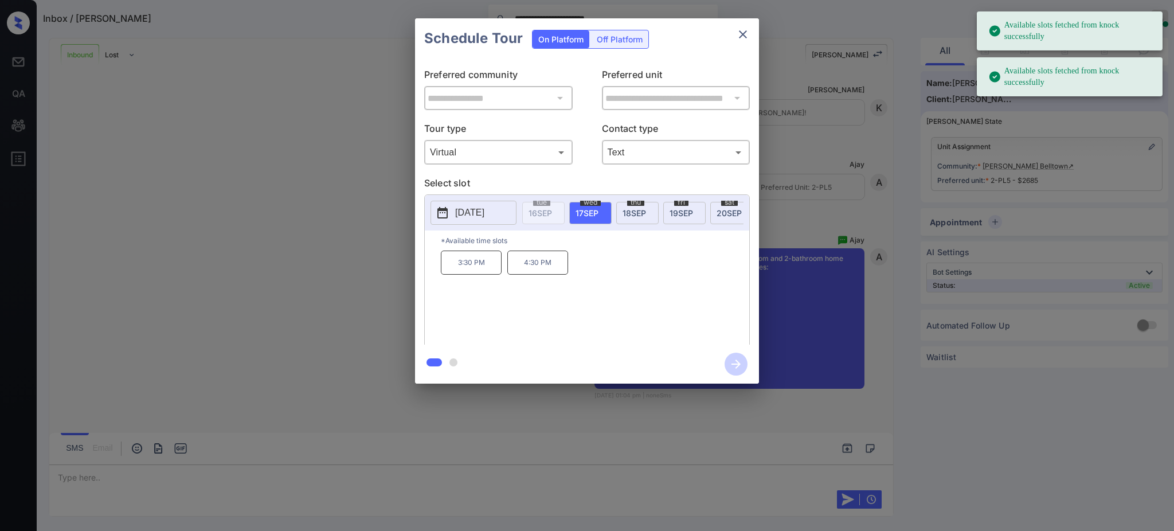
click at [585, 210] on span "[DATE]" at bounding box center [587, 213] width 23 height 10
click at [530, 275] on p "4:30 PM" at bounding box center [537, 263] width 61 height 24
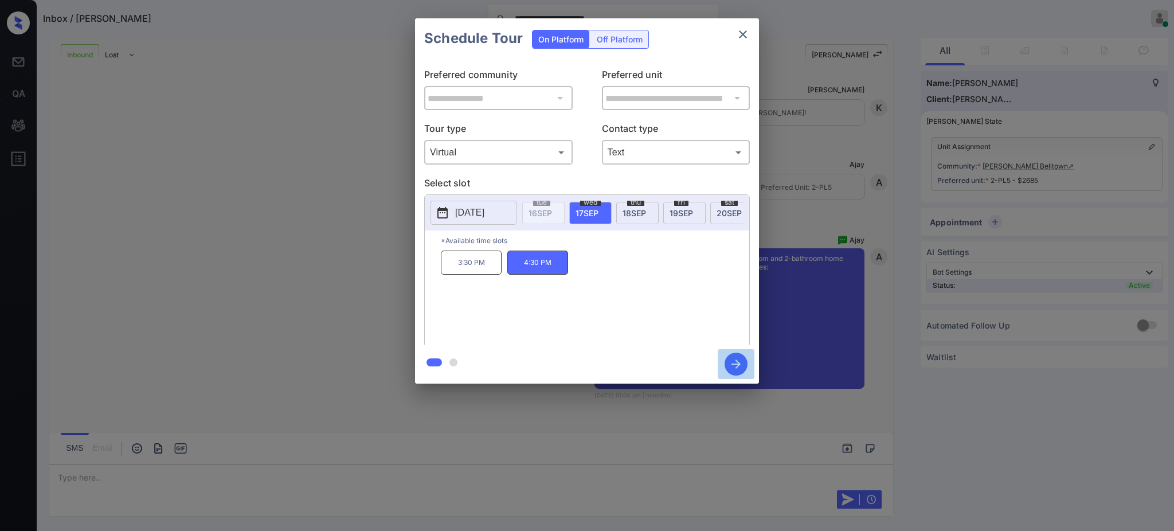
click at [734, 364] on icon "button" at bounding box center [736, 364] width 9 height 9
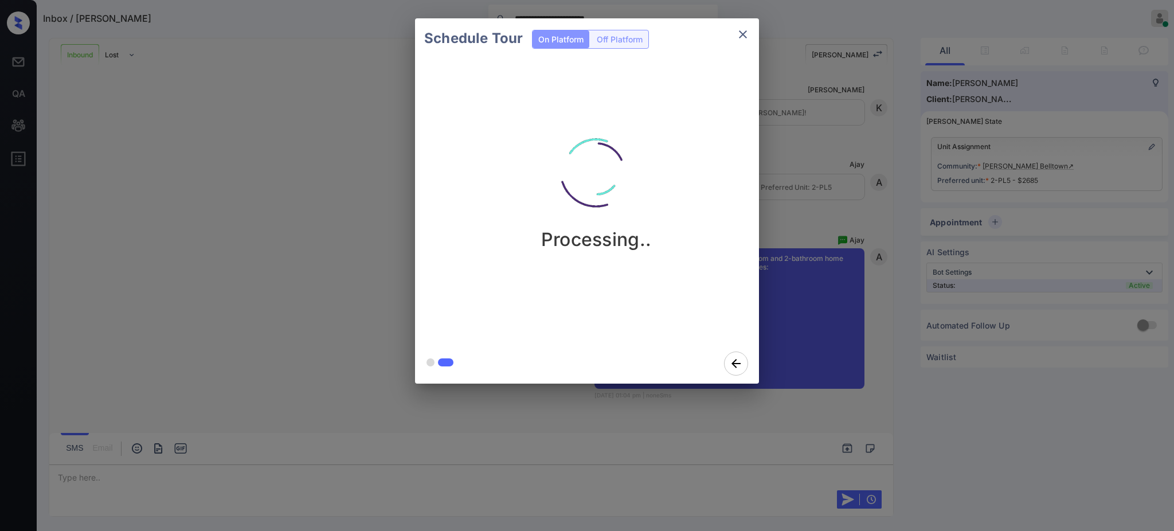
click at [823, 198] on div "Schedule Tour On Platform Off Platform Processing.." at bounding box center [587, 201] width 1174 height 402
